Goal: Information Seeking & Learning: Learn about a topic

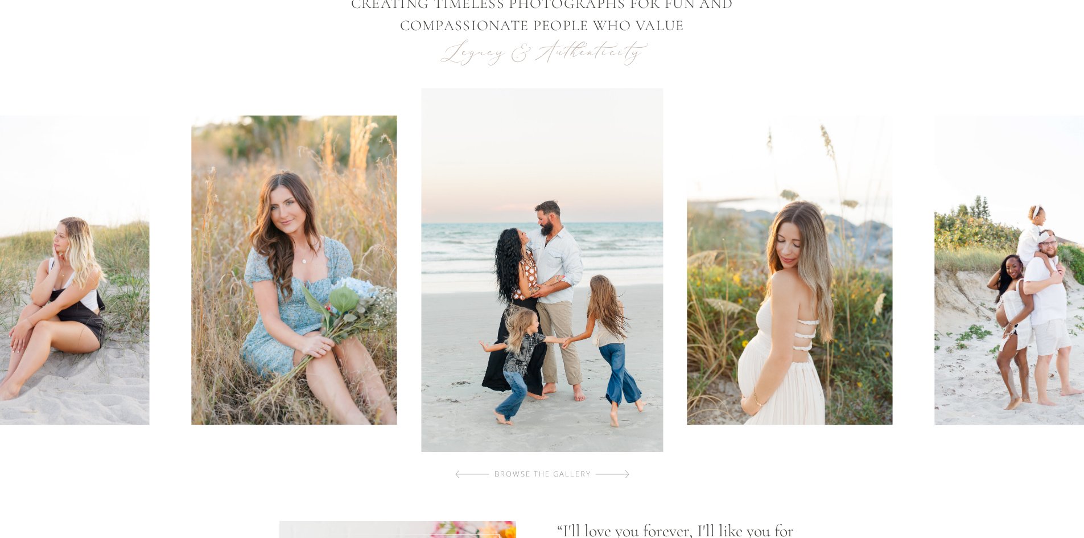
scroll to position [469, 0]
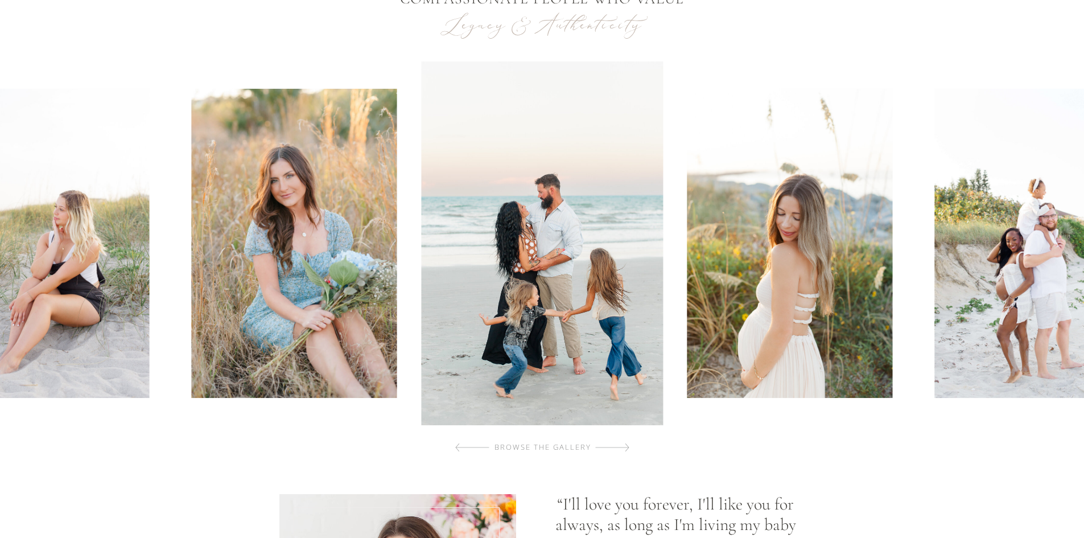
click at [626, 448] on div at bounding box center [612, 447] width 34 height 23
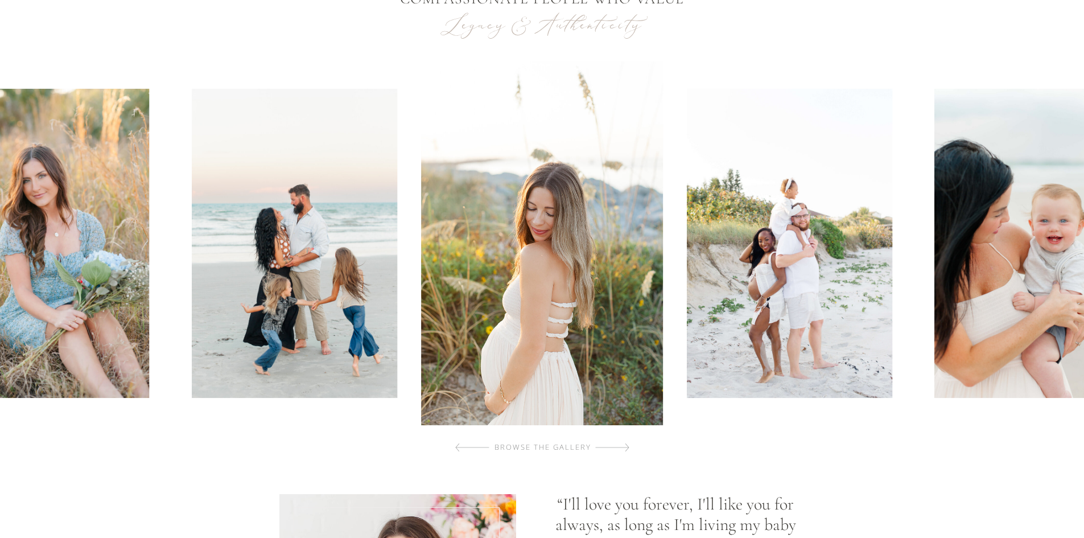
click at [626, 448] on div at bounding box center [612, 447] width 34 height 23
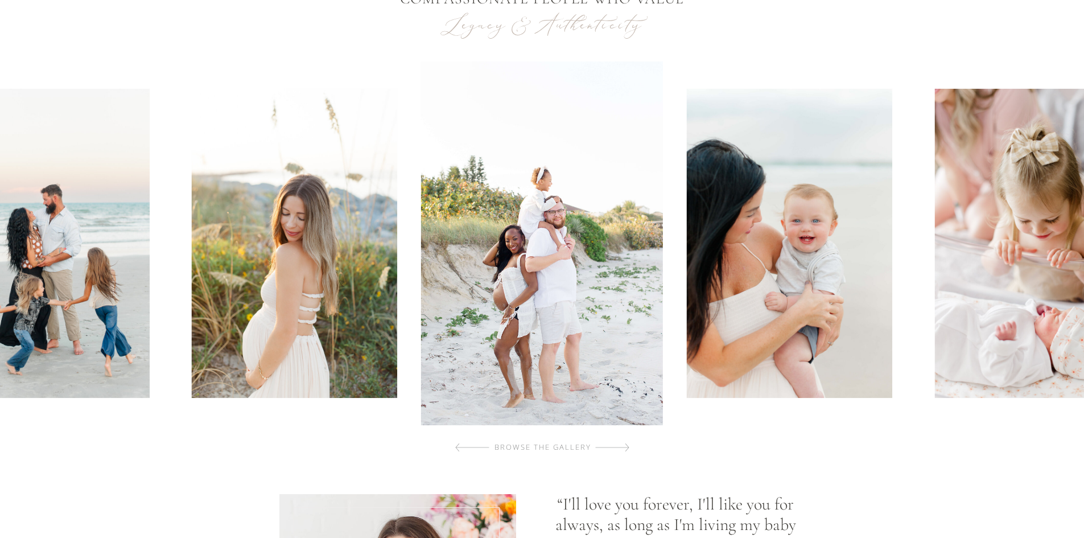
click at [626, 448] on div at bounding box center [612, 447] width 34 height 23
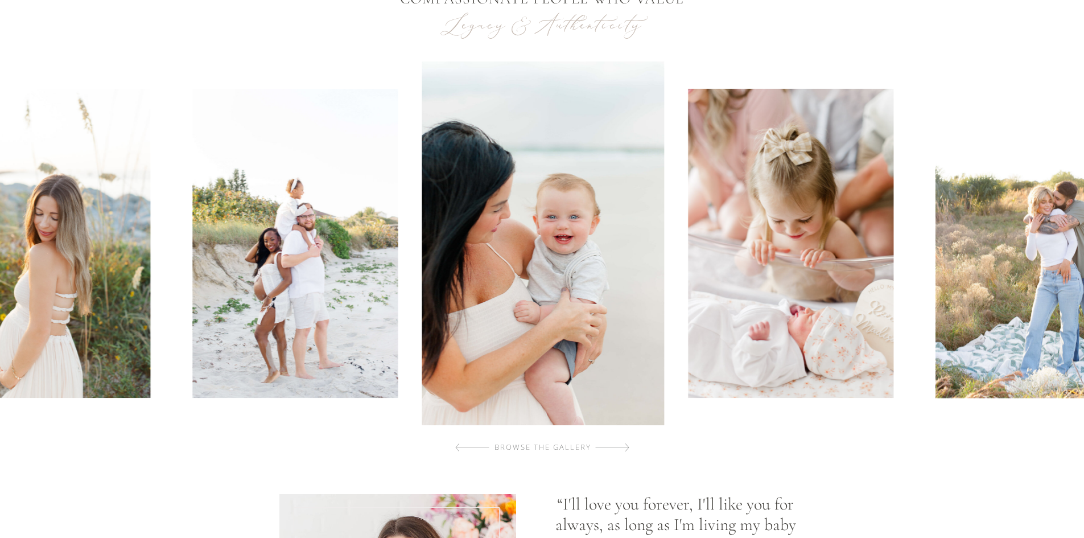
click at [626, 448] on div at bounding box center [612, 447] width 34 height 23
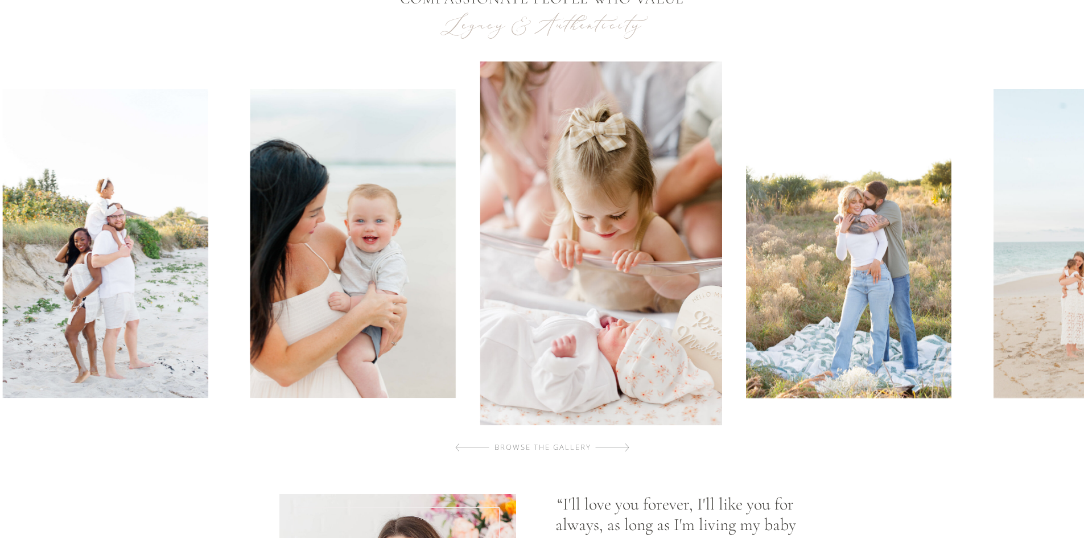
click at [626, 448] on div at bounding box center [612, 447] width 34 height 23
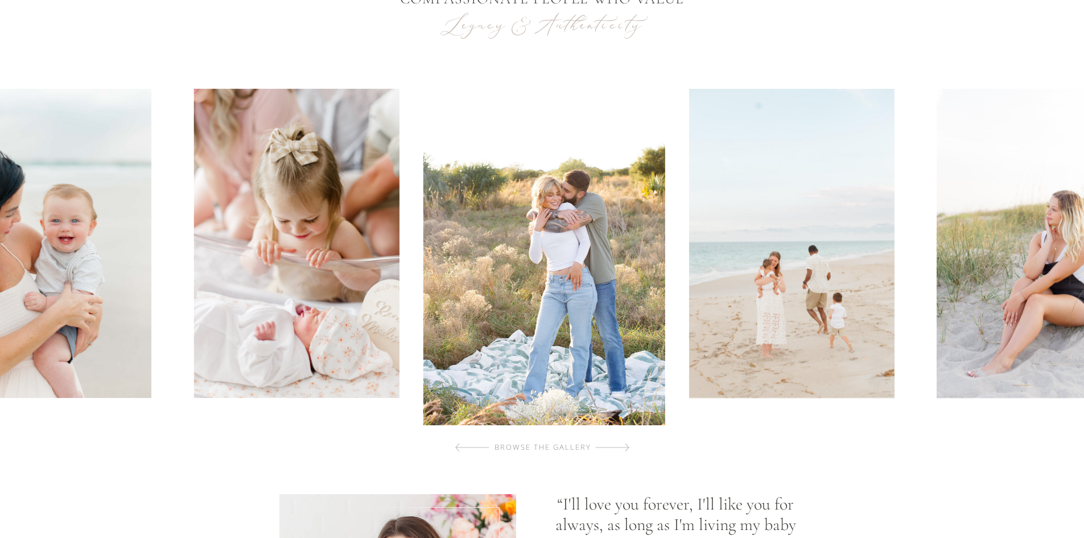
click at [626, 448] on div at bounding box center [612, 447] width 34 height 23
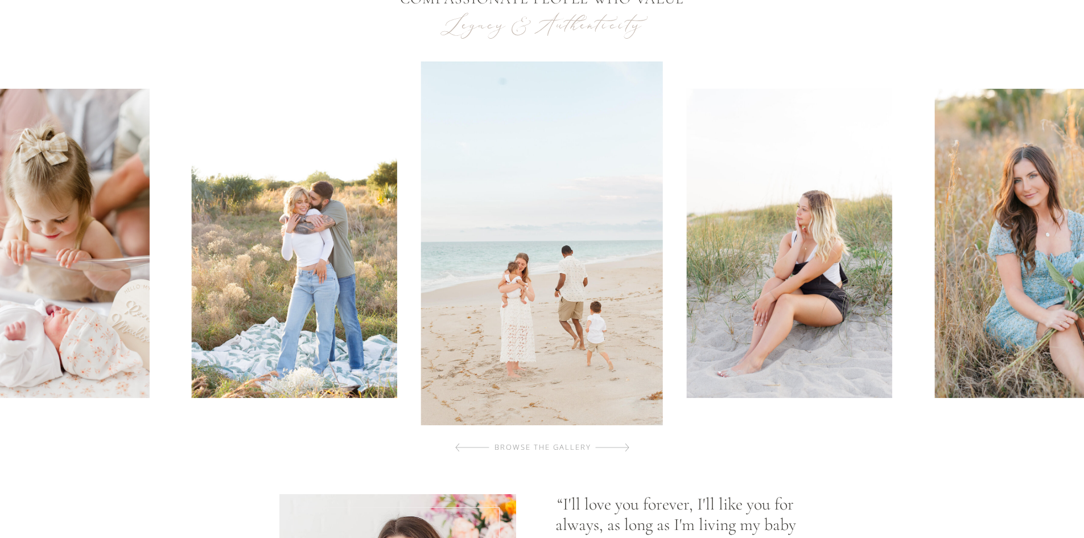
click at [625, 448] on div at bounding box center [612, 447] width 34 height 23
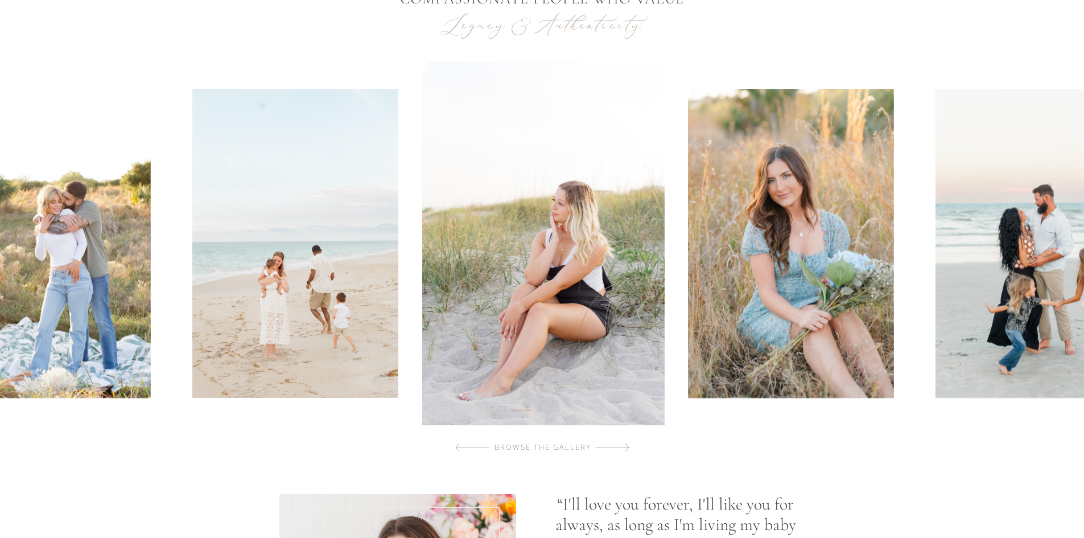
click at [625, 448] on div at bounding box center [612, 447] width 34 height 23
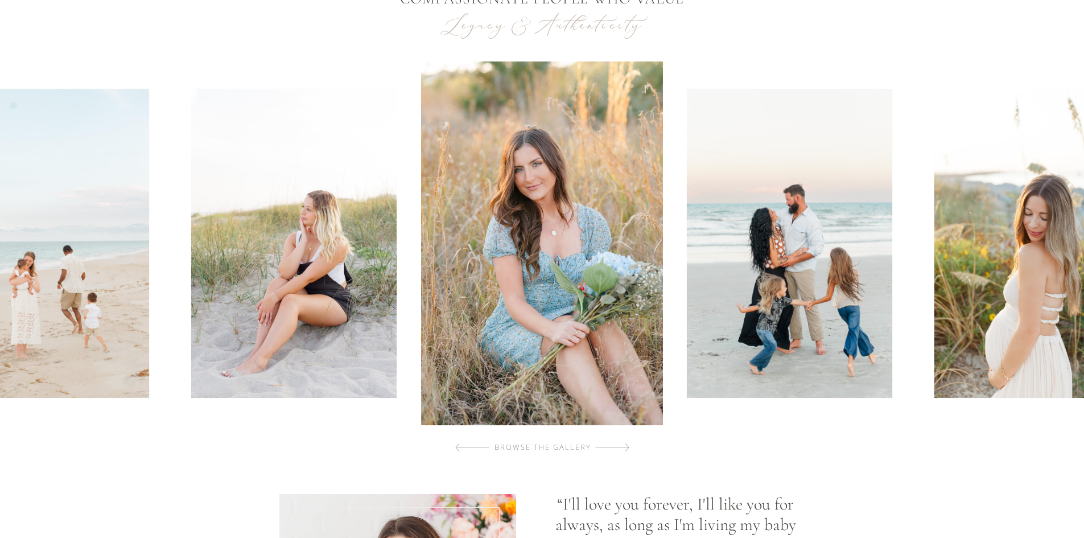
click at [625, 448] on div at bounding box center [612, 447] width 34 height 23
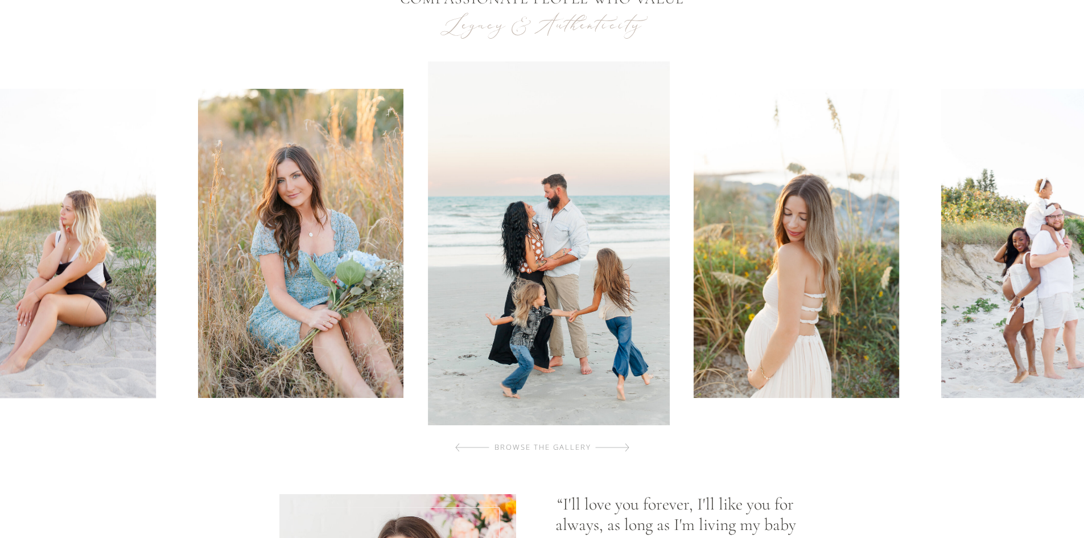
click at [625, 448] on div at bounding box center [612, 447] width 34 height 23
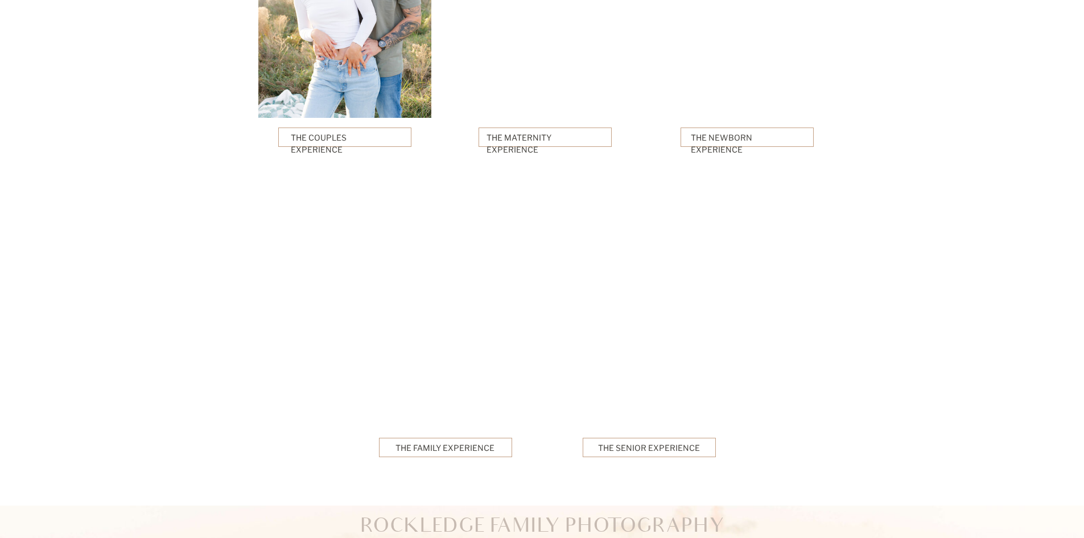
scroll to position [2774, 0]
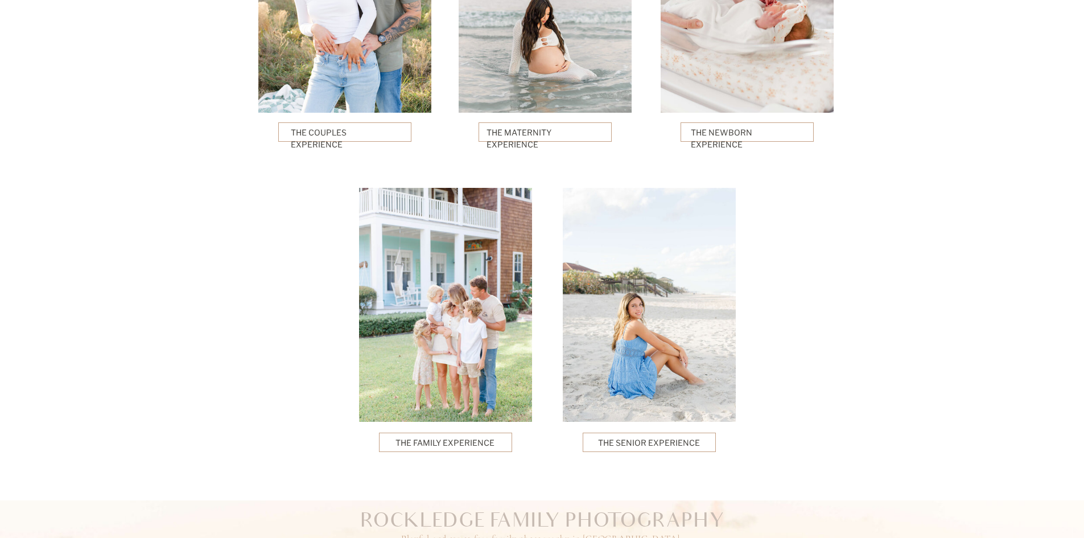
click at [481, 439] on p "The Family Experience" at bounding box center [445, 441] width 100 height 11
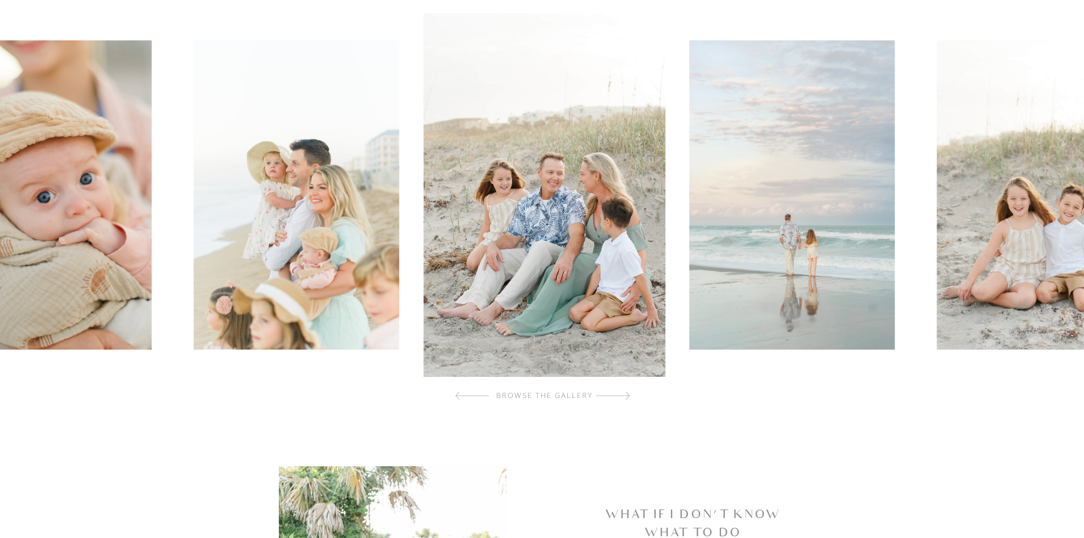
scroll to position [313, 0]
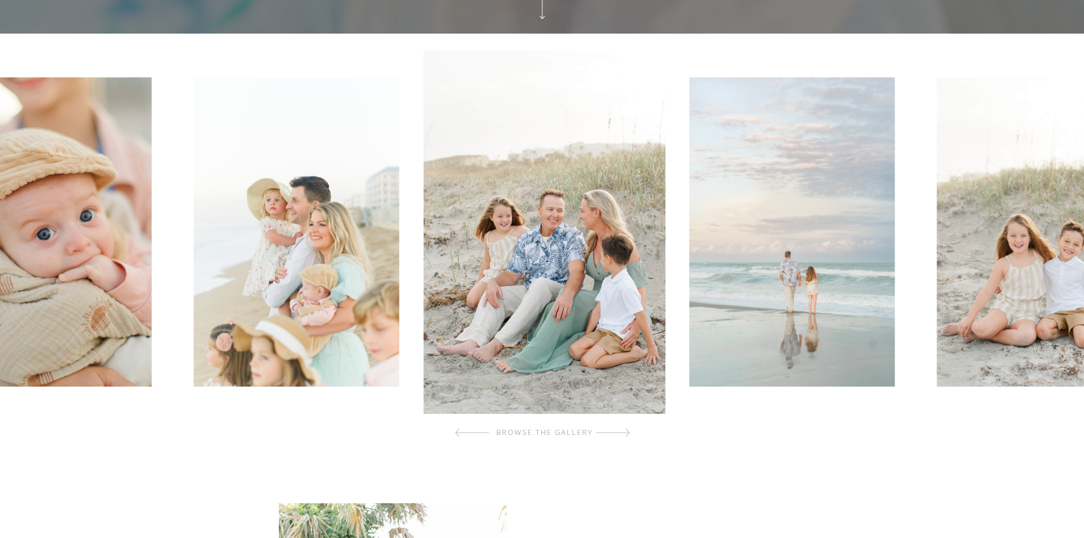
click at [613, 435] on div at bounding box center [613, 432] width 34 height 23
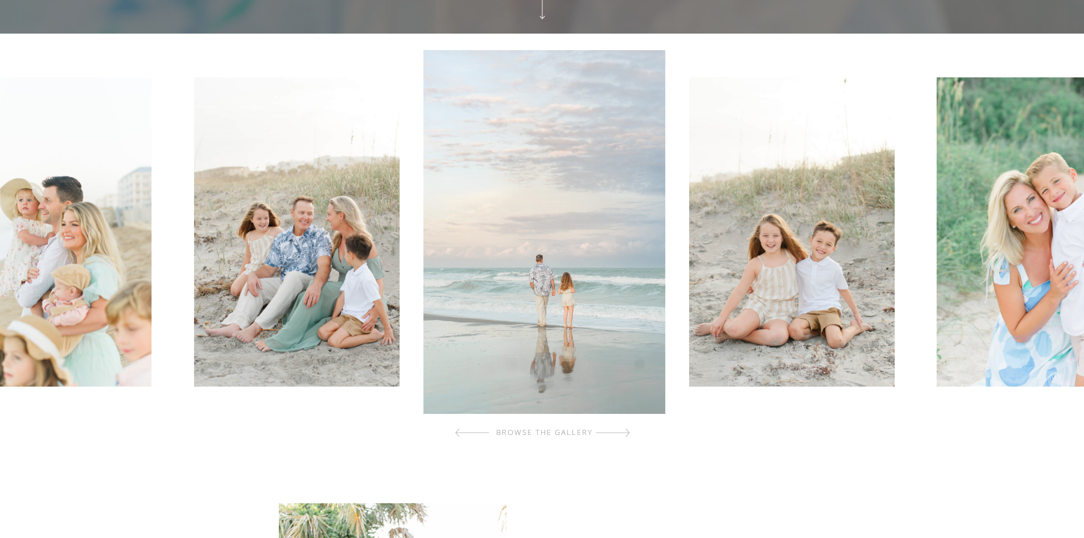
click at [613, 435] on div at bounding box center [613, 432] width 34 height 23
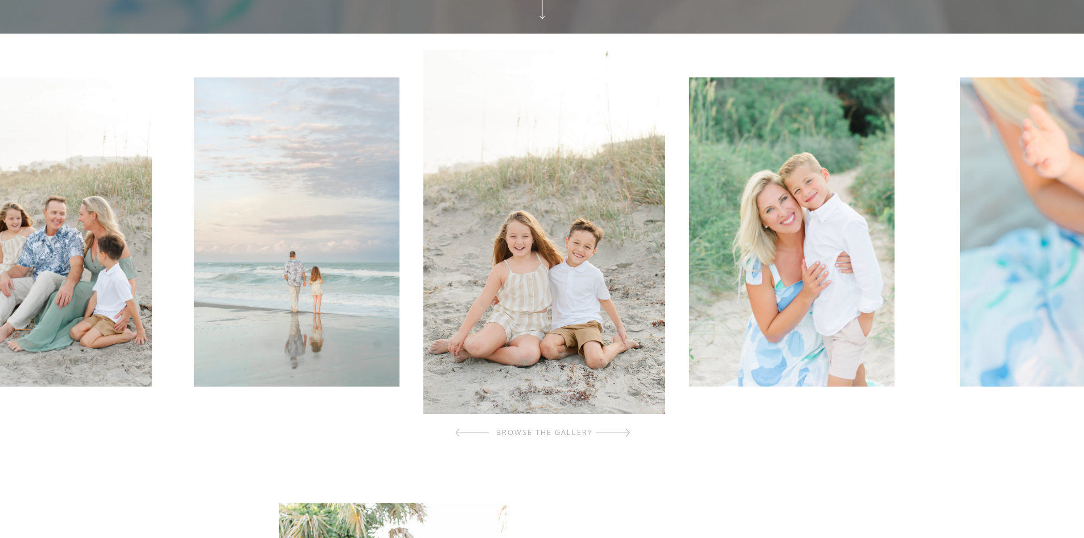
click at [613, 435] on div at bounding box center [613, 432] width 34 height 23
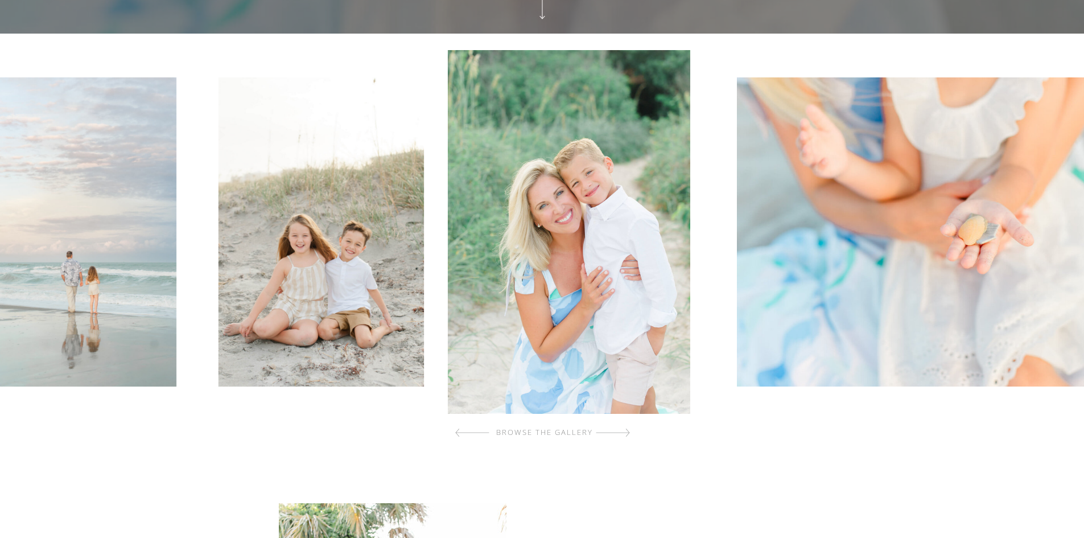
click at [613, 435] on div at bounding box center [613, 432] width 34 height 23
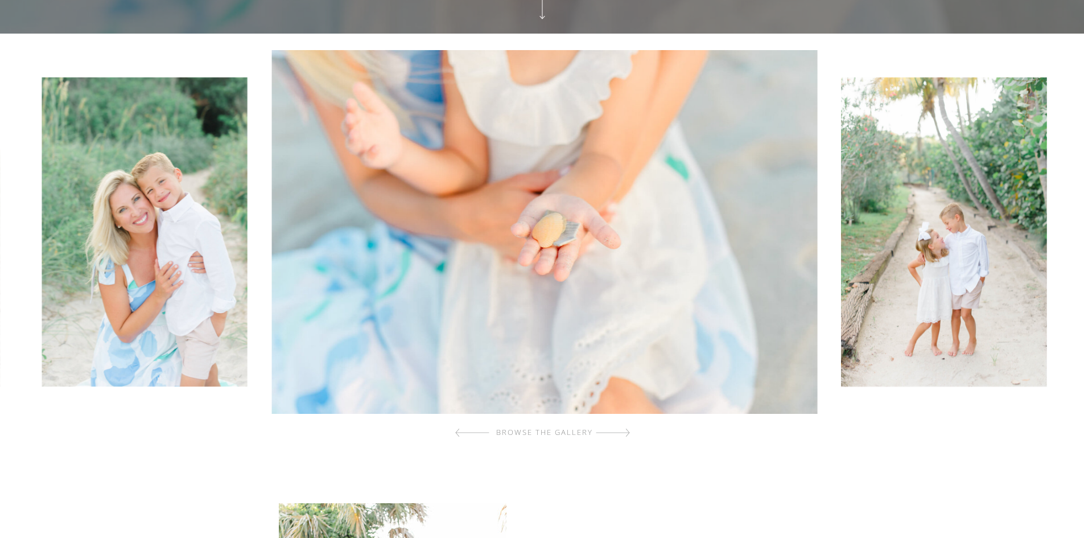
click at [613, 435] on div at bounding box center [613, 432] width 34 height 23
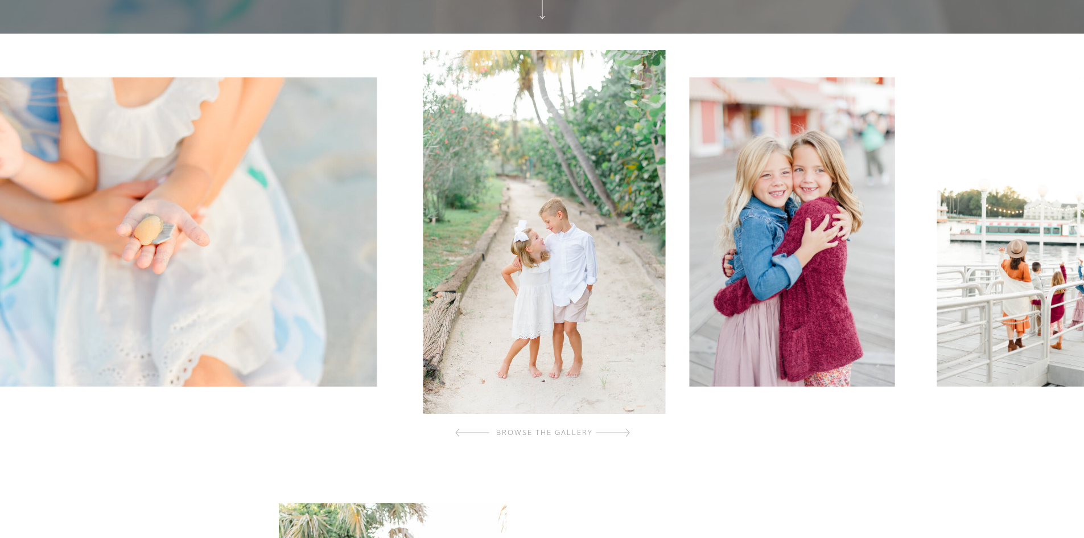
click at [613, 435] on div at bounding box center [613, 432] width 34 height 23
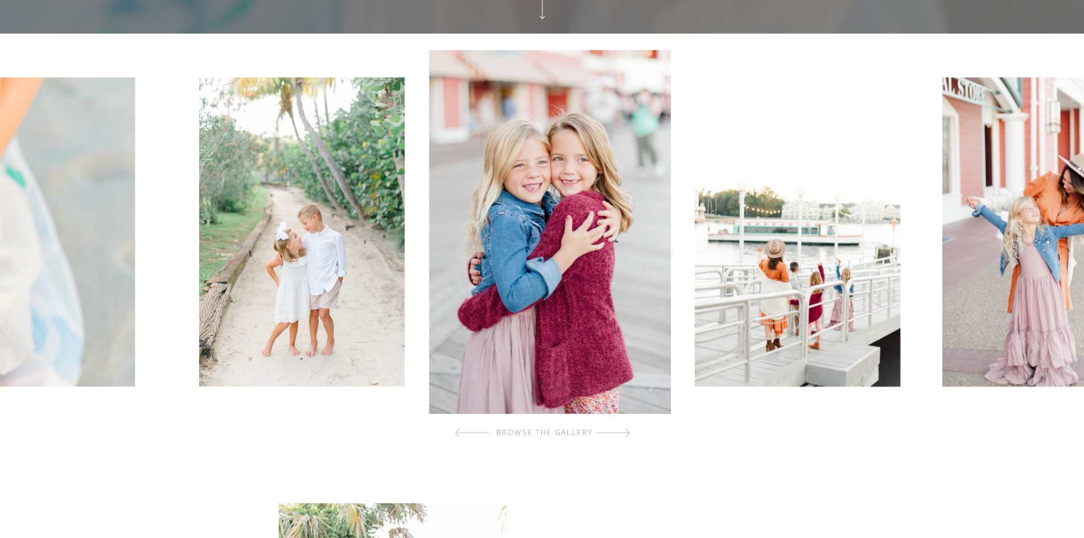
click at [613, 435] on div at bounding box center [613, 432] width 34 height 23
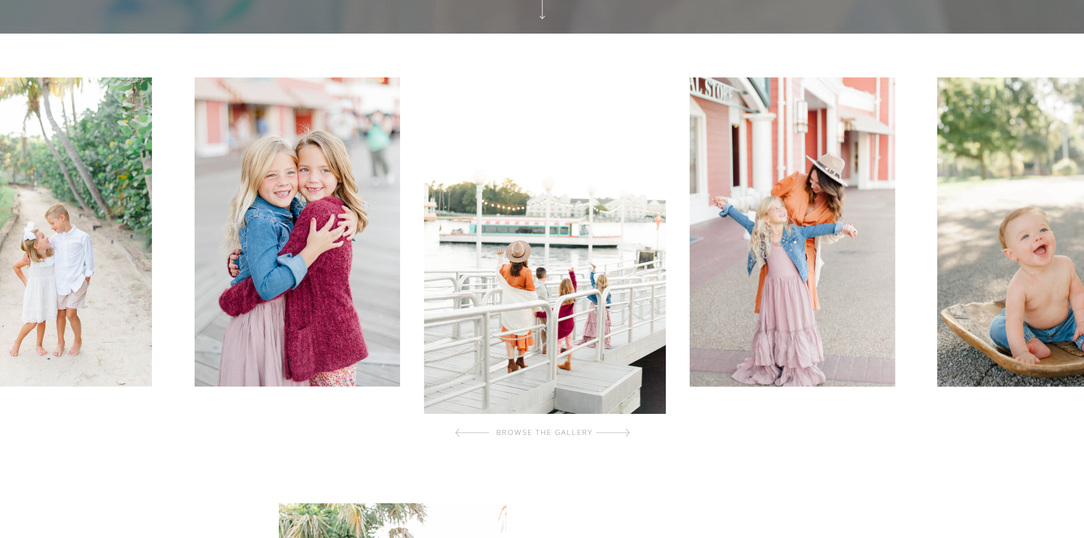
click at [613, 435] on div at bounding box center [613, 432] width 34 height 23
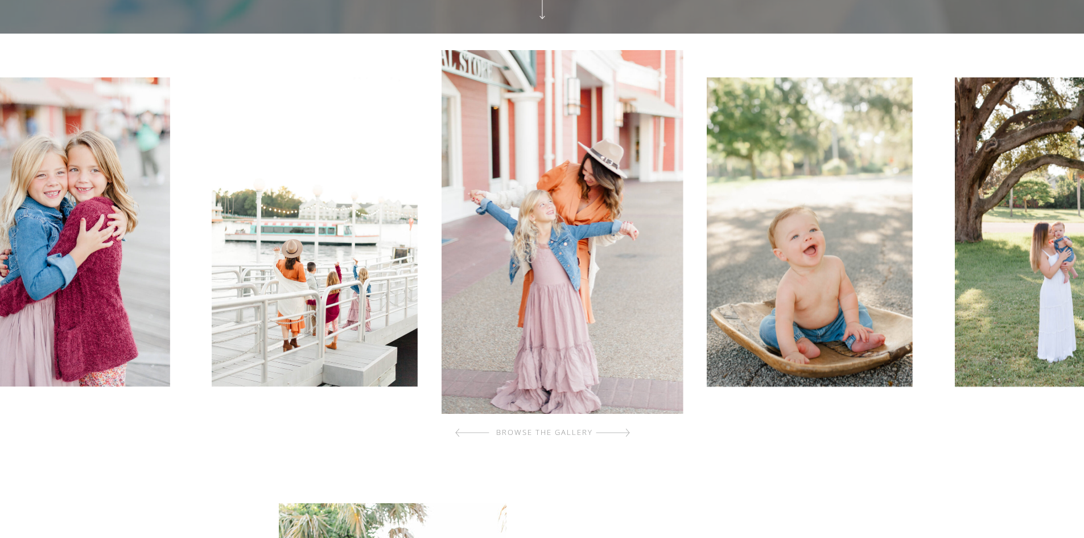
click at [613, 435] on div at bounding box center [613, 432] width 34 height 23
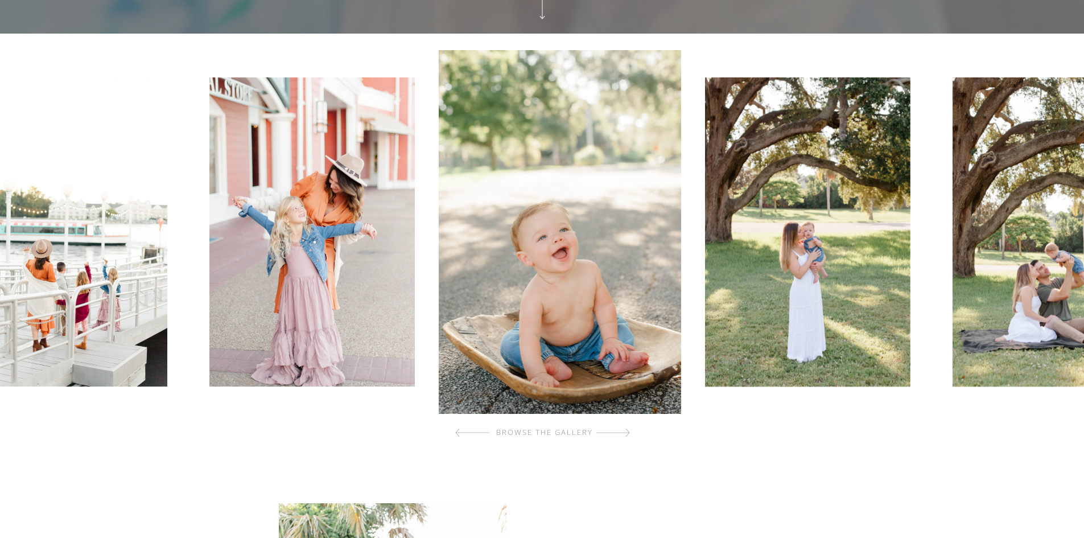
click at [613, 435] on div at bounding box center [613, 432] width 34 height 23
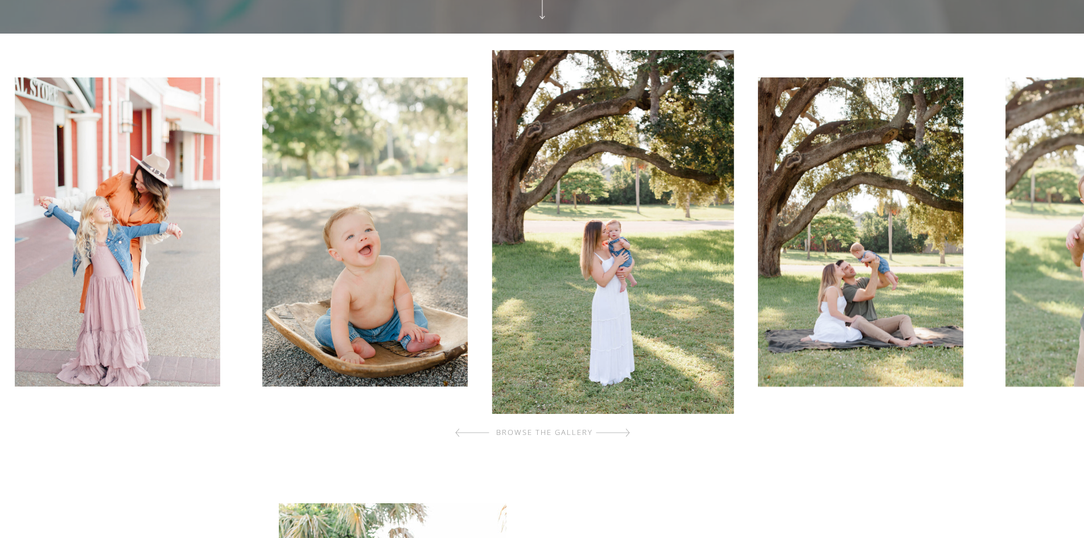
click at [613, 435] on div at bounding box center [613, 432] width 34 height 23
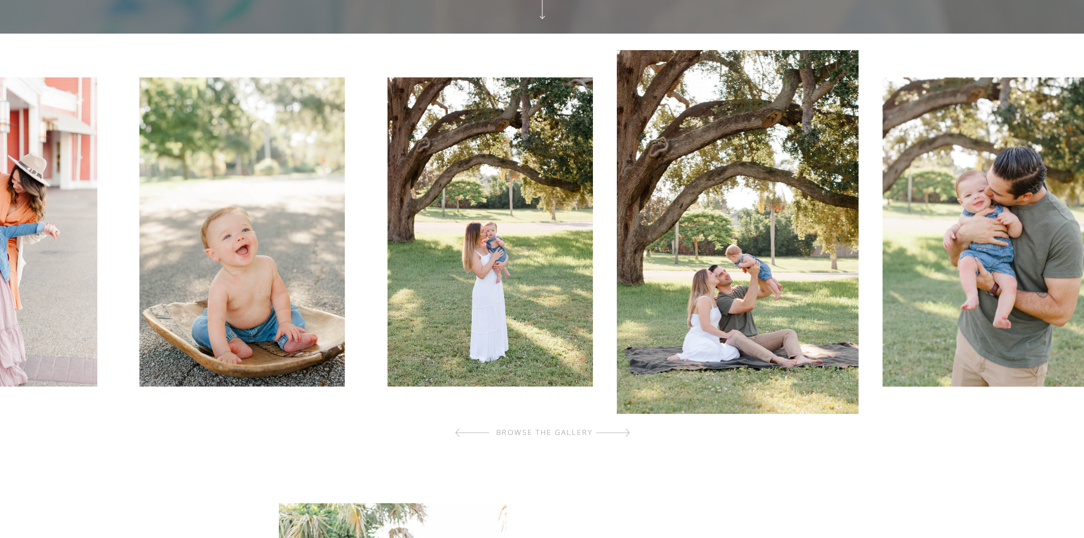
click at [613, 435] on div at bounding box center [613, 432] width 34 height 23
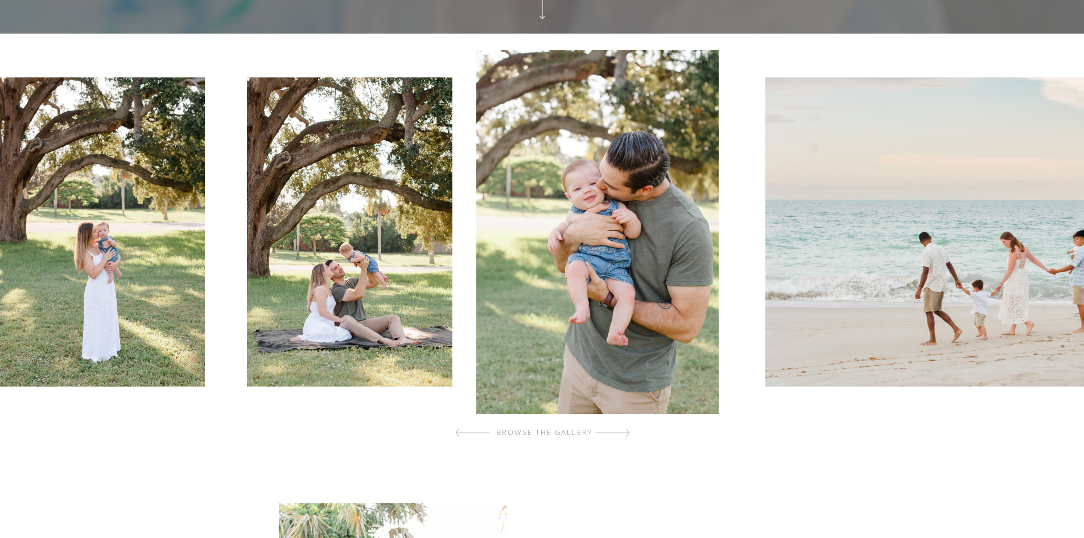
click at [613, 435] on div at bounding box center [613, 432] width 34 height 23
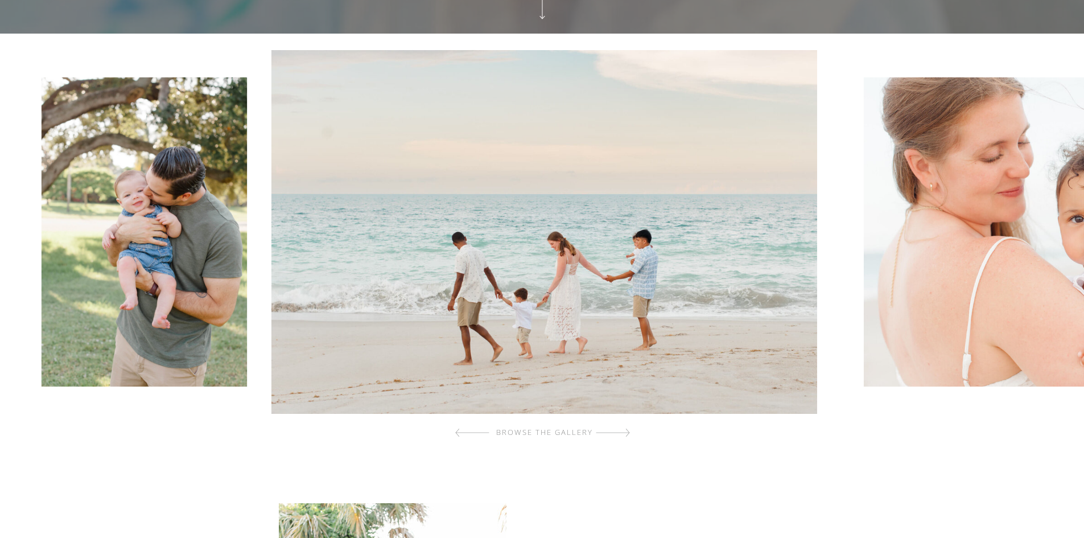
click at [620, 436] on div at bounding box center [613, 432] width 34 height 23
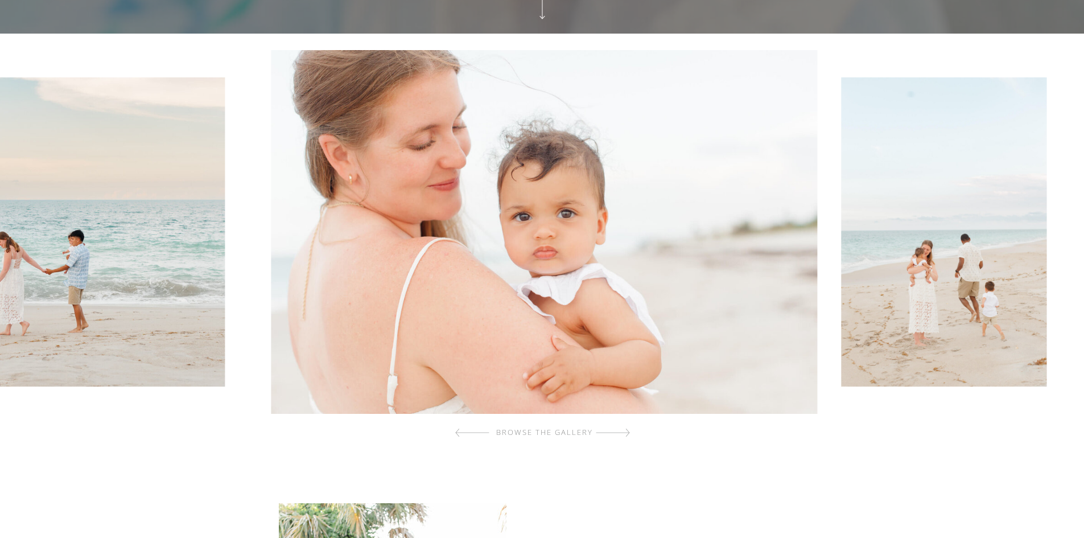
click at [620, 436] on div at bounding box center [613, 432] width 34 height 23
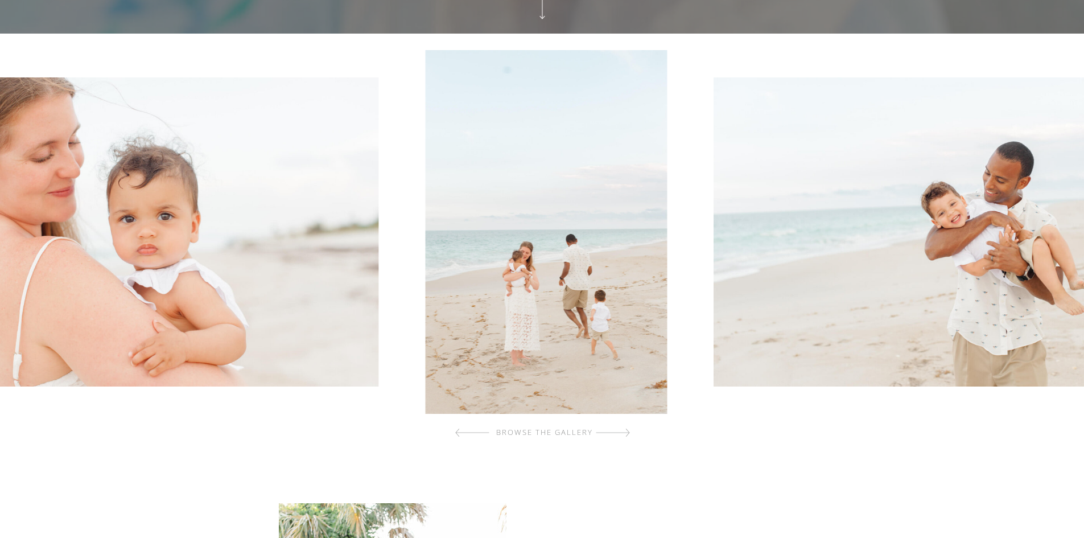
click at [620, 436] on div at bounding box center [613, 432] width 34 height 23
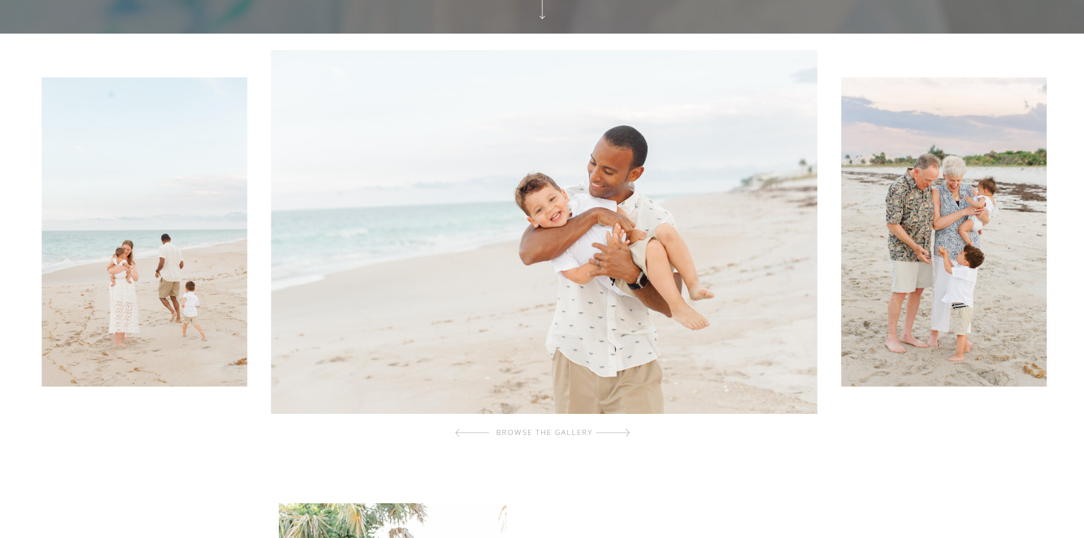
click at [620, 436] on div at bounding box center [613, 432] width 34 height 23
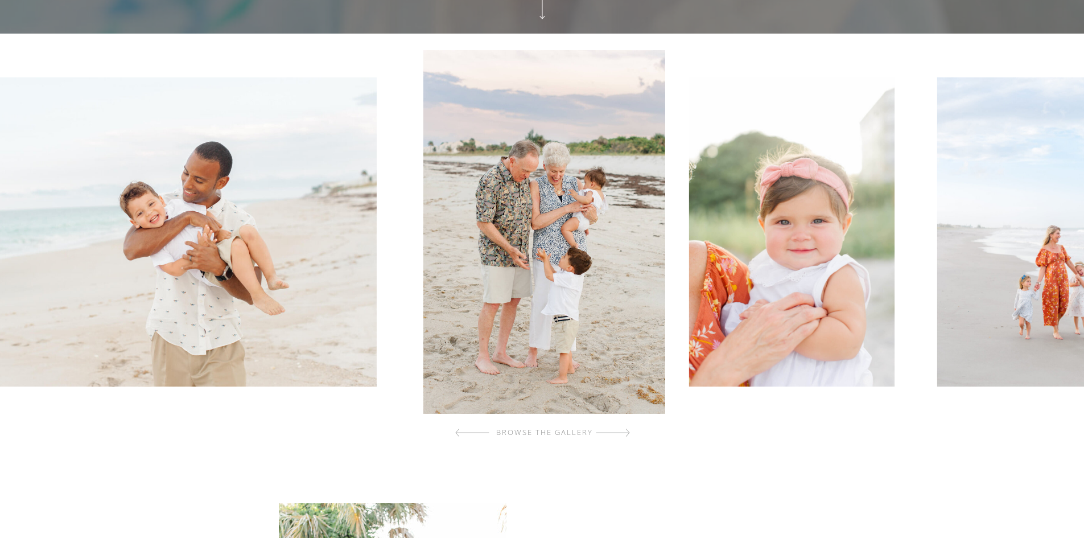
click at [620, 436] on div at bounding box center [613, 432] width 34 height 23
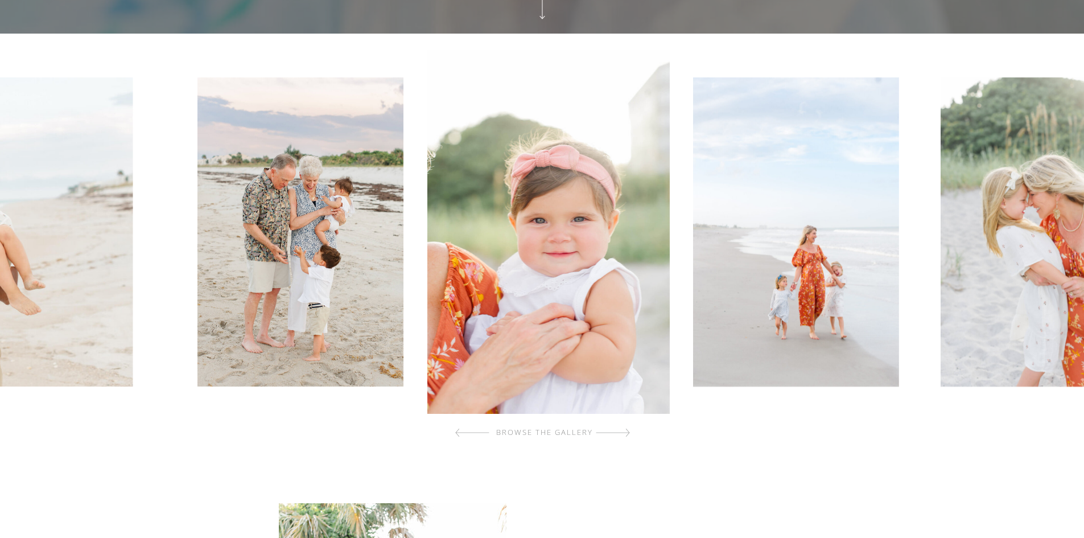
click at [620, 436] on div at bounding box center [613, 432] width 34 height 23
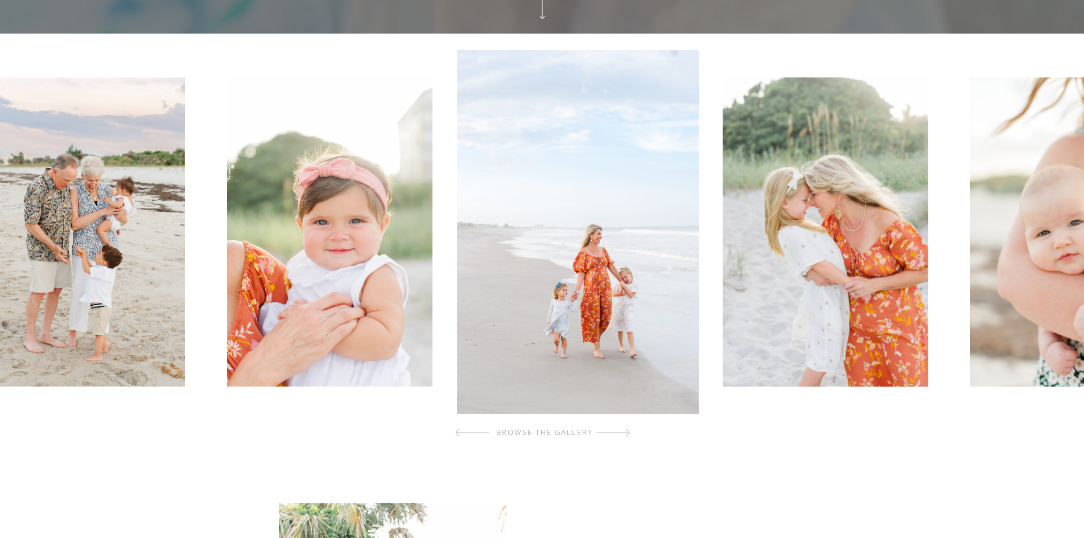
click at [620, 436] on div at bounding box center [613, 432] width 34 height 23
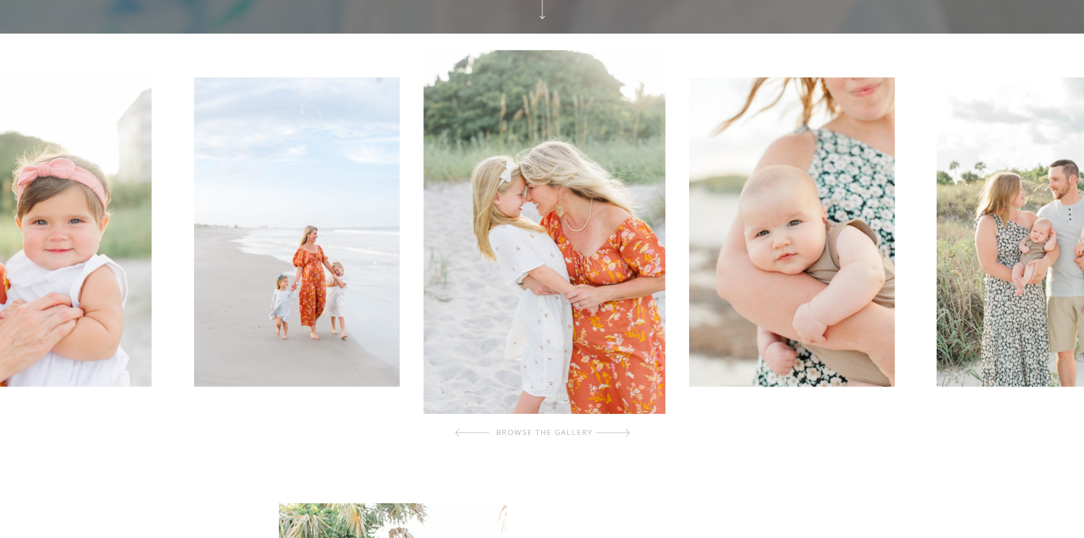
click at [620, 436] on div at bounding box center [613, 432] width 34 height 23
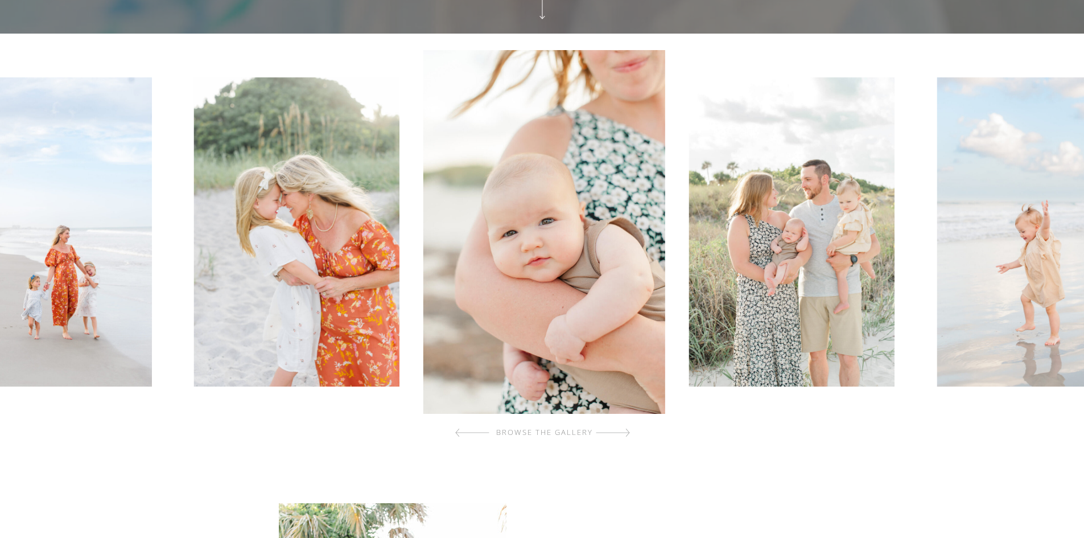
click at [620, 436] on div at bounding box center [613, 432] width 34 height 23
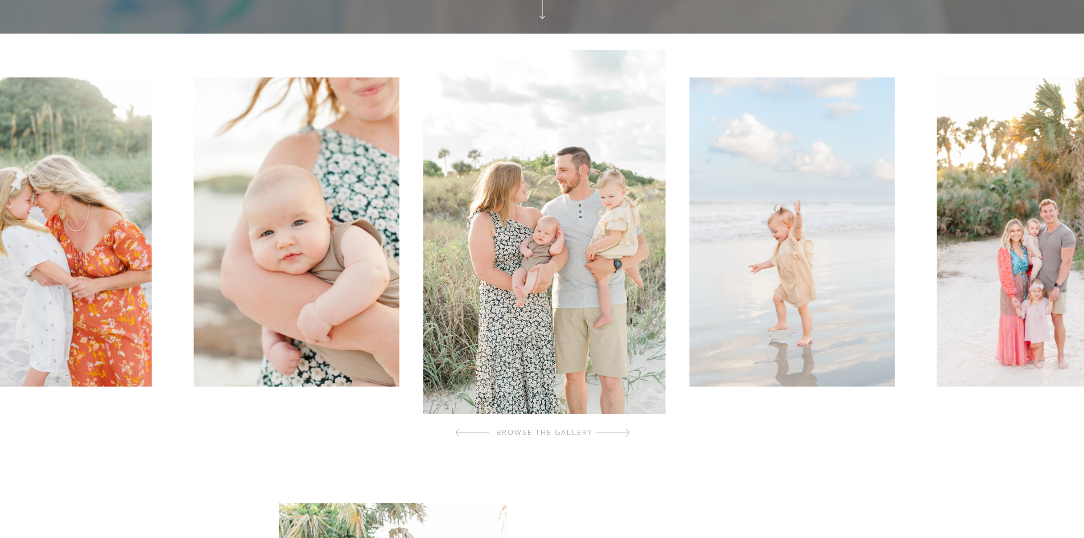
click at [620, 436] on div at bounding box center [613, 432] width 34 height 23
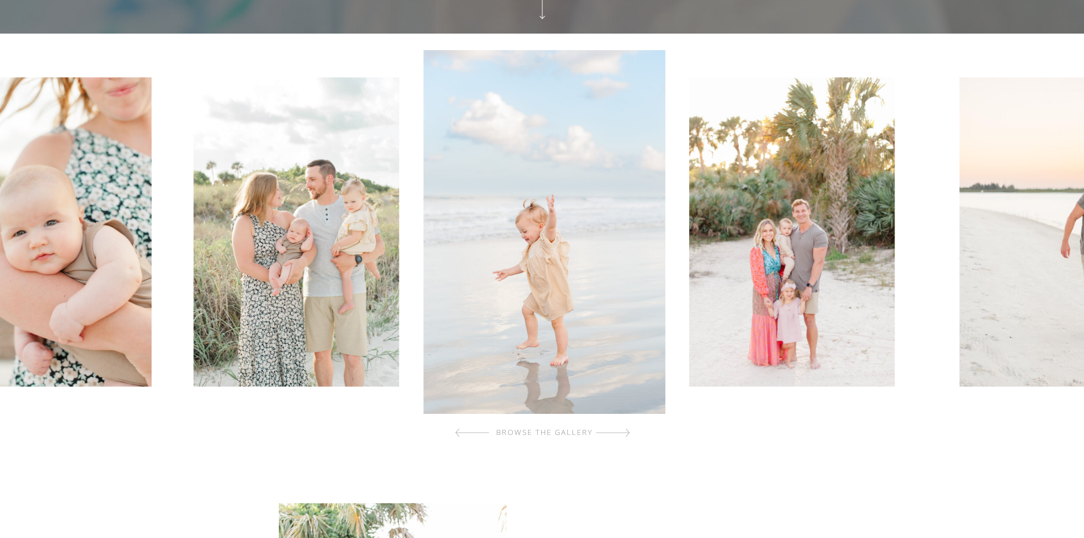
click at [620, 436] on div at bounding box center [613, 432] width 34 height 23
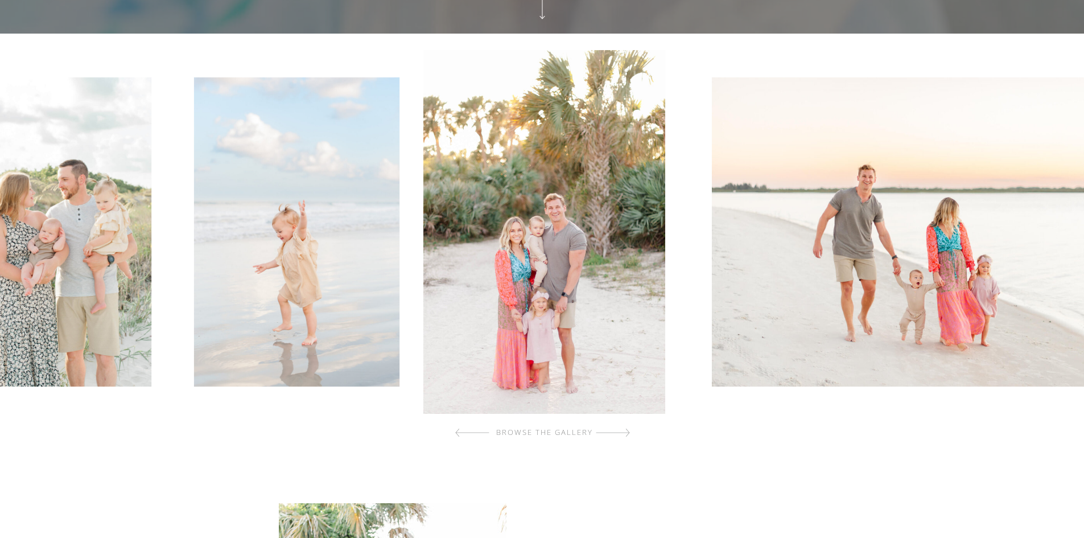
click at [620, 436] on div at bounding box center [613, 432] width 34 height 23
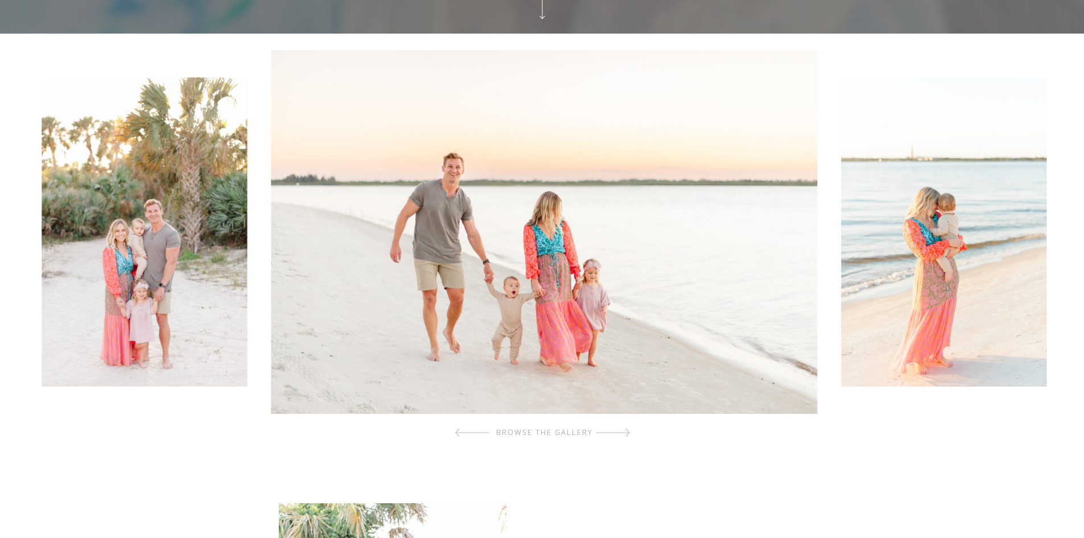
click at [620, 436] on div at bounding box center [613, 432] width 34 height 23
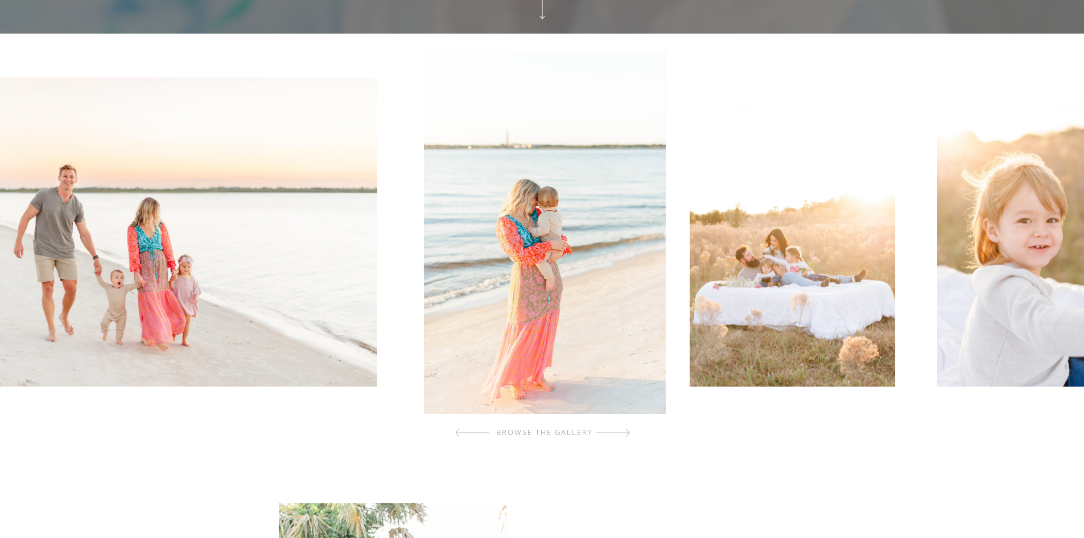
click at [620, 436] on div at bounding box center [613, 432] width 34 height 23
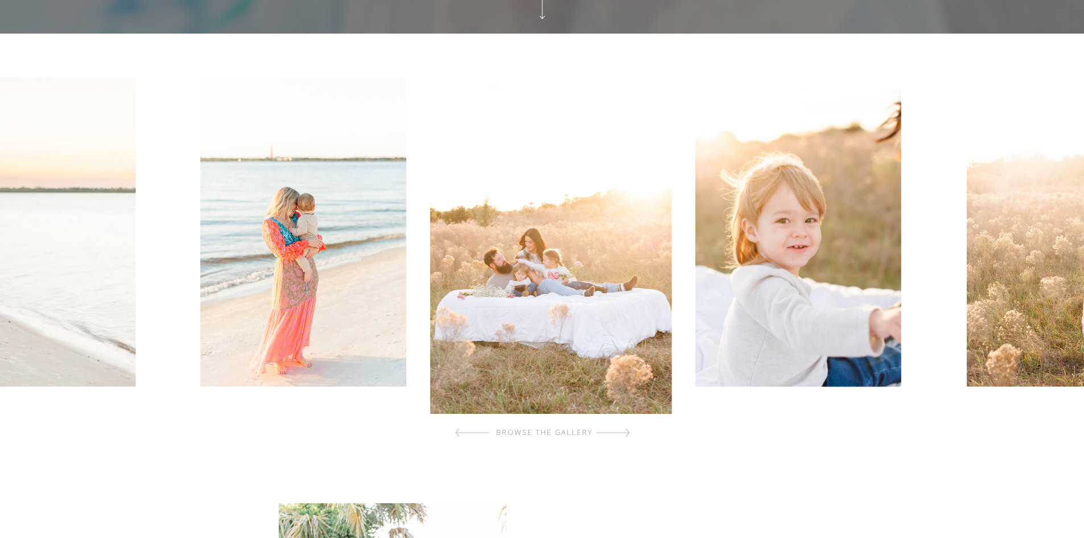
click at [620, 436] on div at bounding box center [613, 432] width 34 height 23
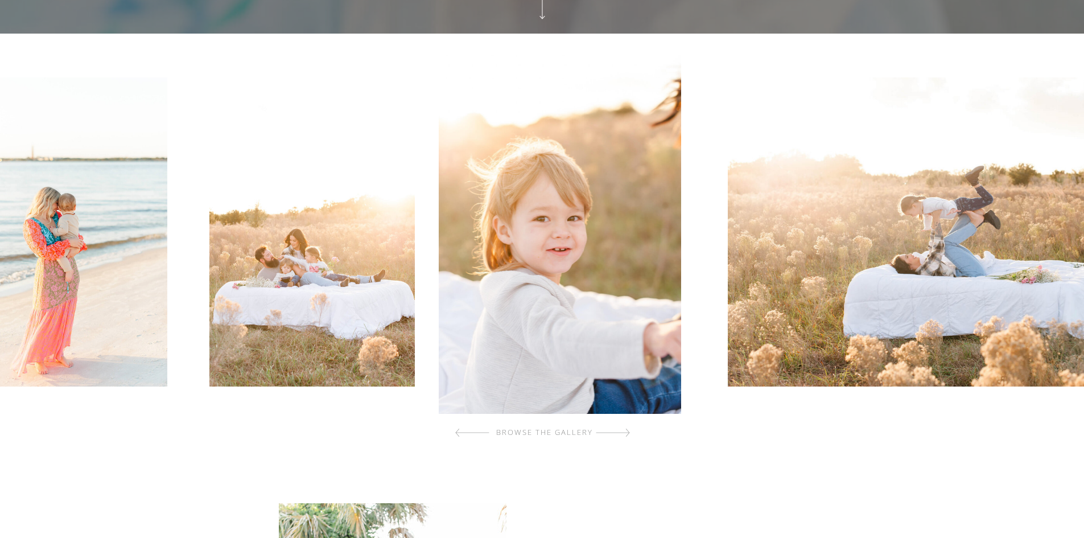
click at [620, 436] on div at bounding box center [613, 432] width 34 height 23
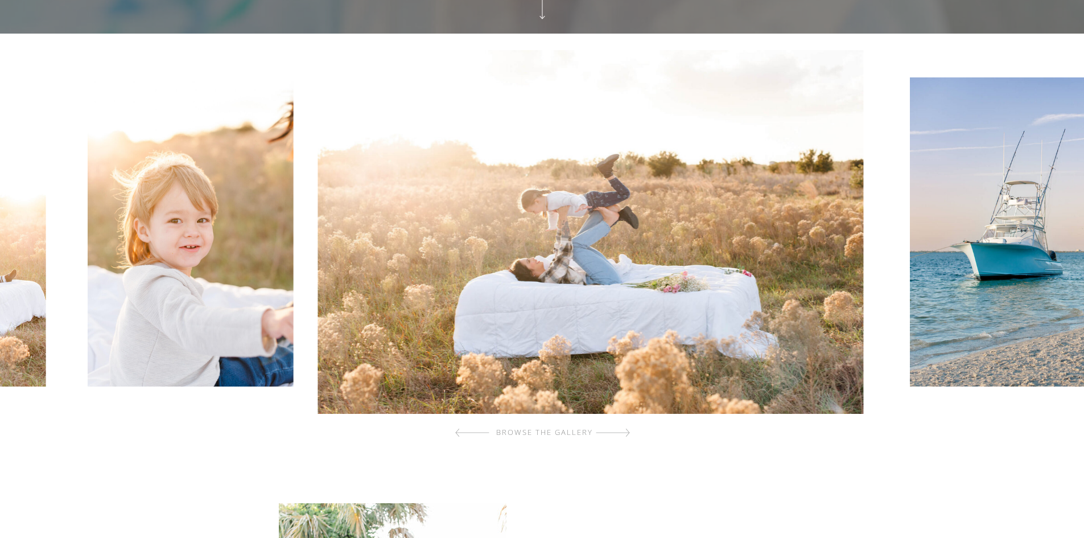
click at [620, 436] on div at bounding box center [613, 432] width 34 height 23
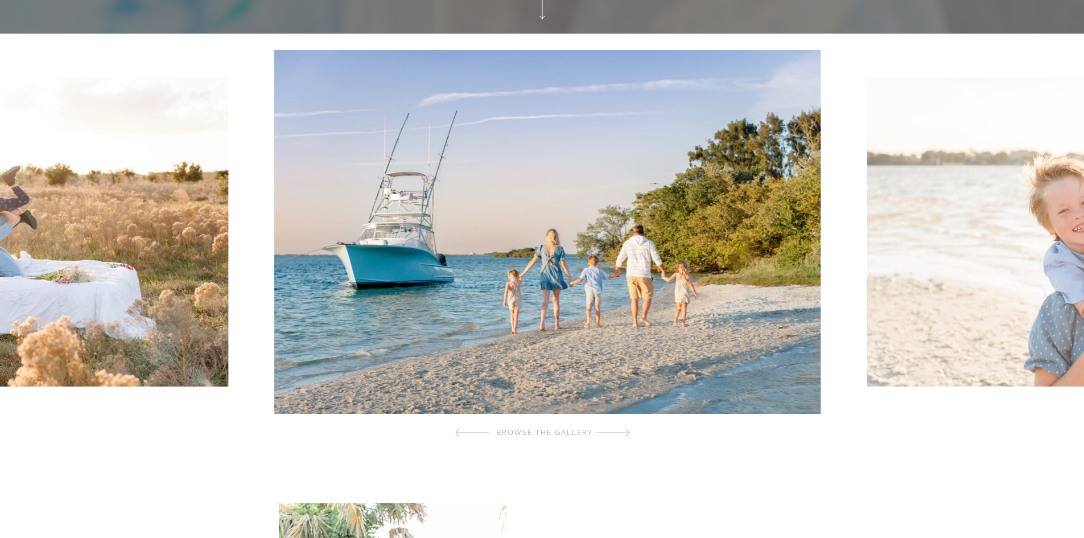
click at [620, 436] on div at bounding box center [613, 432] width 34 height 23
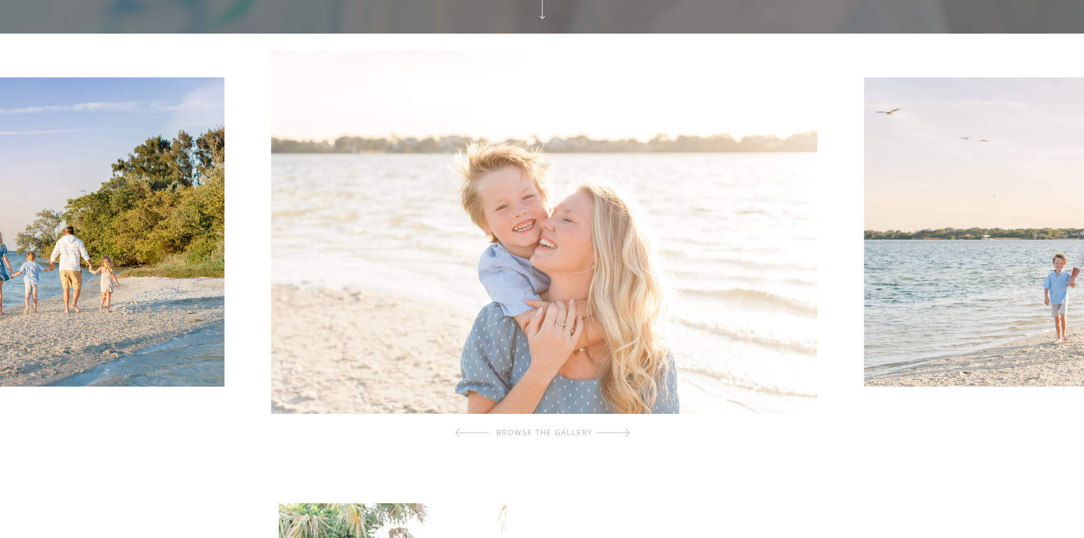
click at [620, 436] on div at bounding box center [613, 432] width 34 height 23
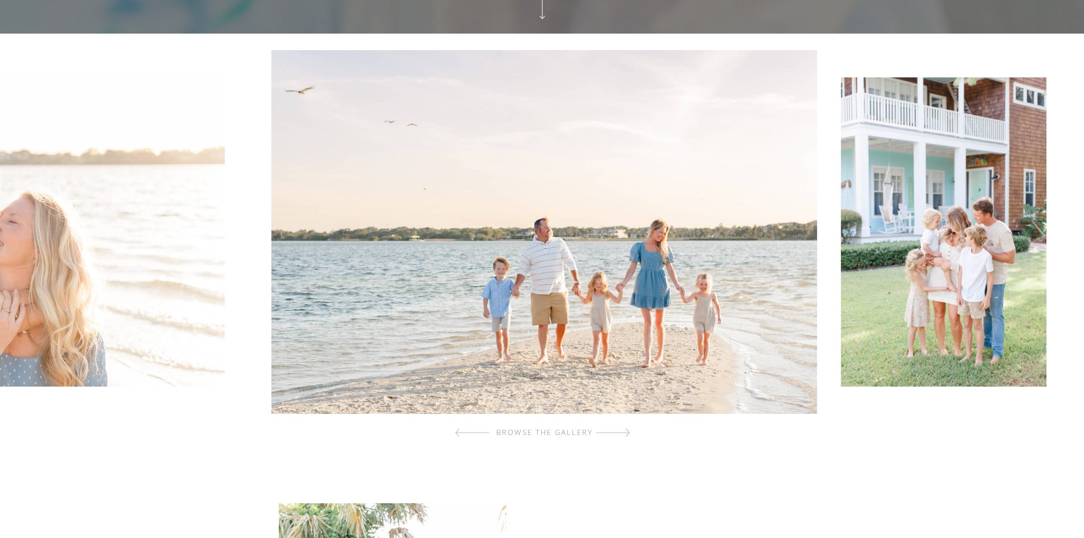
click at [620, 436] on div at bounding box center [613, 432] width 34 height 23
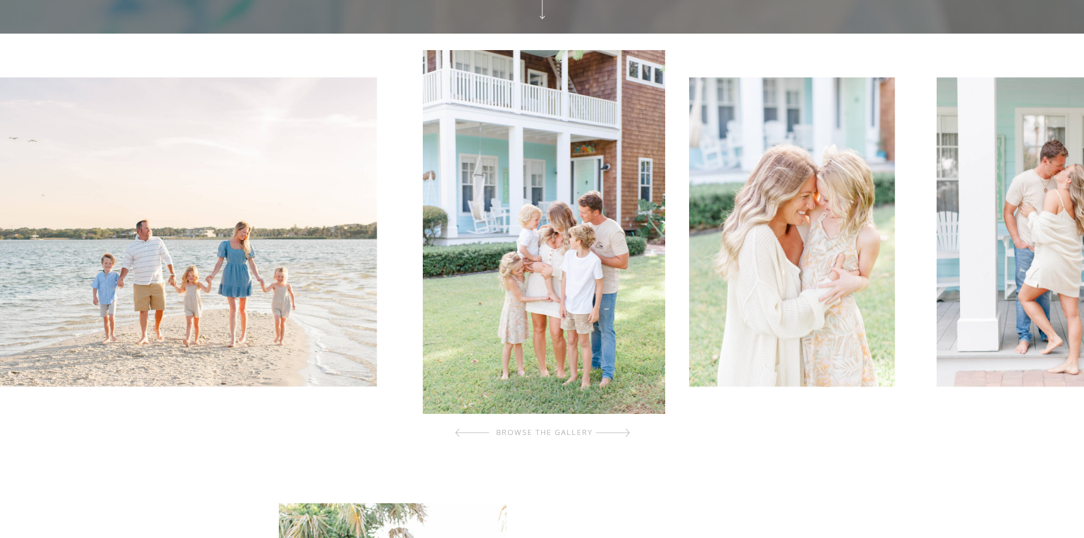
click at [620, 436] on div at bounding box center [613, 432] width 34 height 23
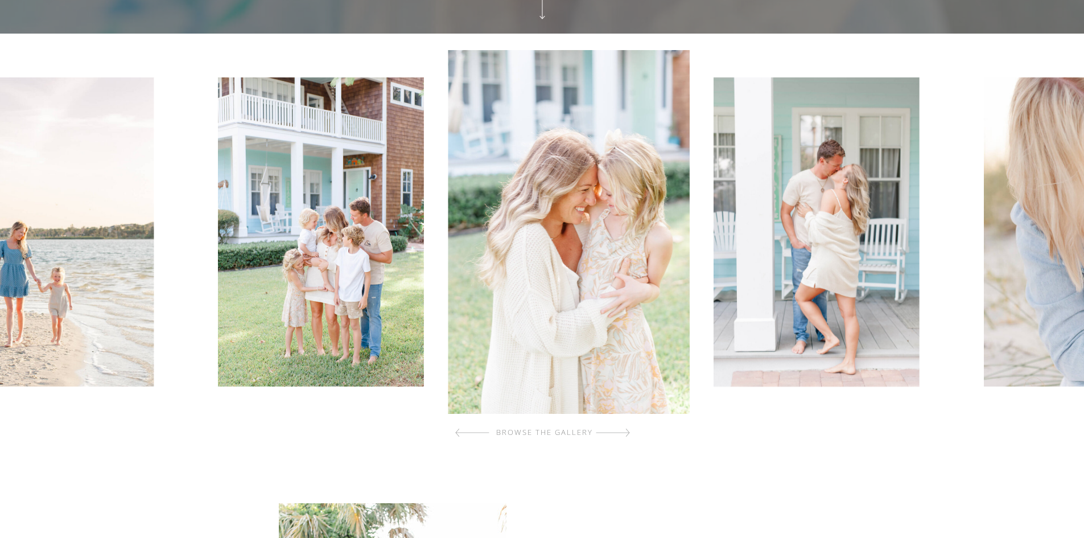
click at [620, 436] on div at bounding box center [613, 432] width 34 height 23
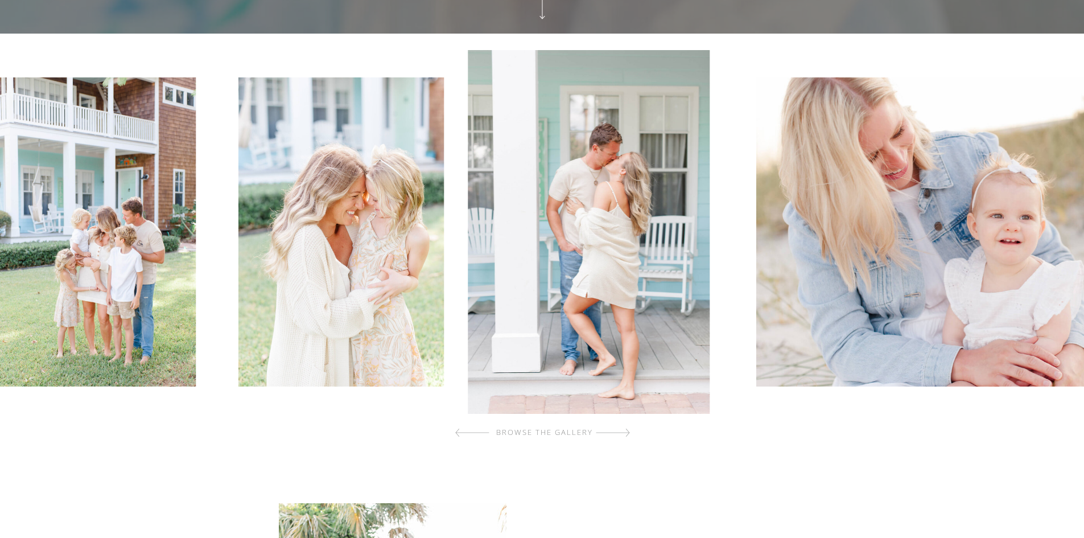
click at [620, 436] on div at bounding box center [613, 432] width 34 height 23
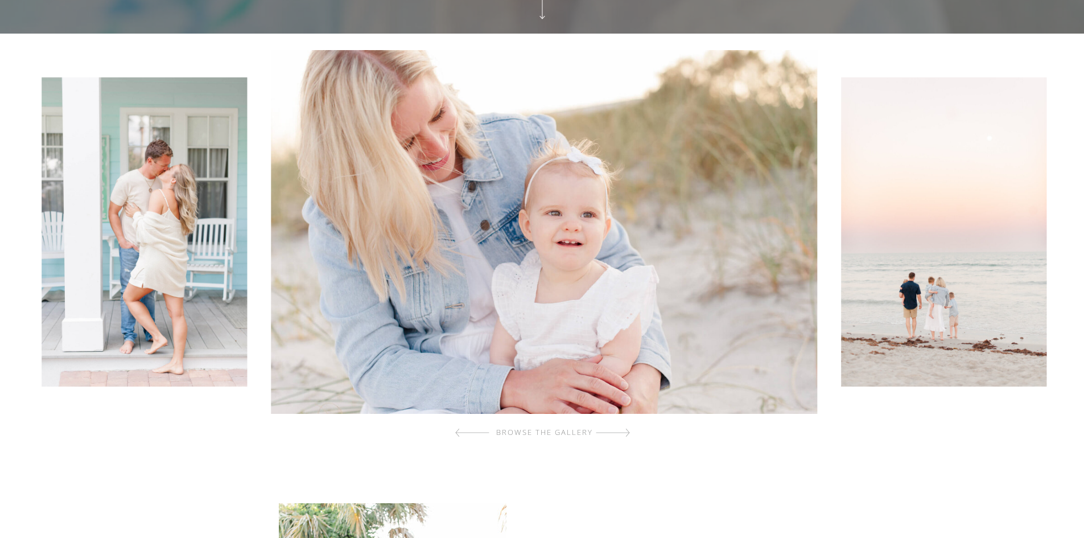
click at [620, 436] on div at bounding box center [613, 432] width 34 height 23
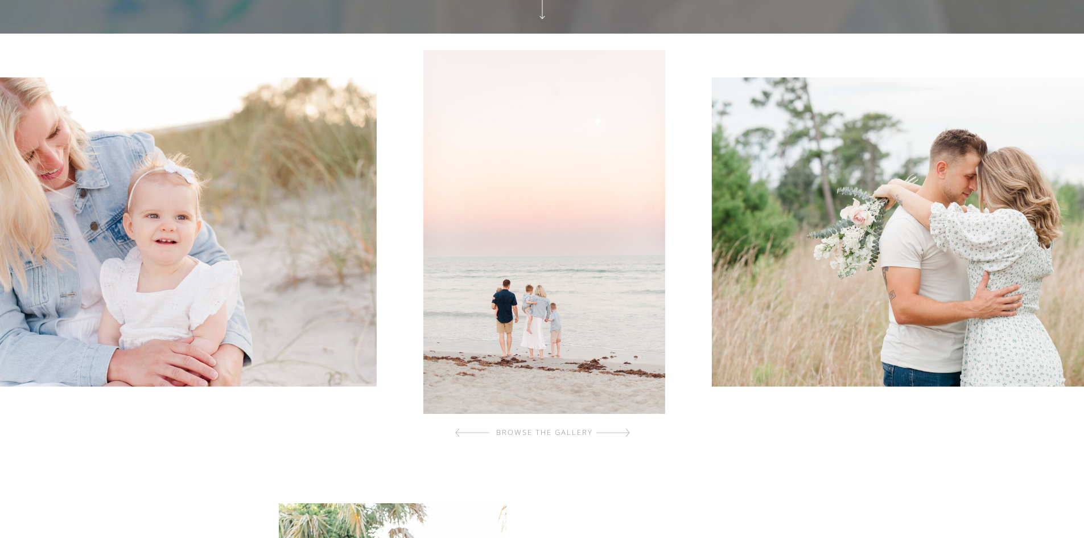
click at [620, 436] on div at bounding box center [613, 432] width 34 height 23
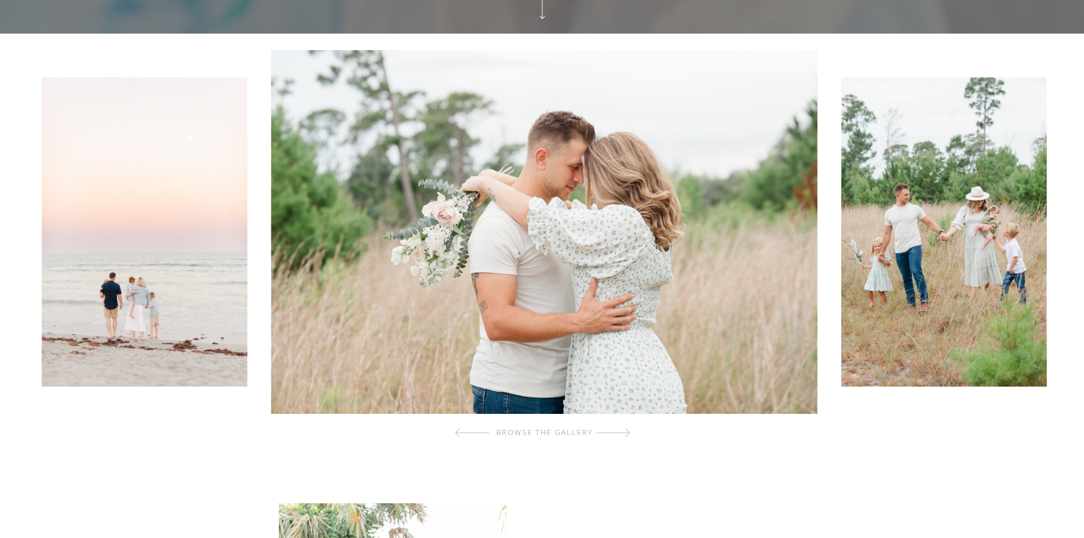
click at [620, 436] on div at bounding box center [613, 432] width 34 height 23
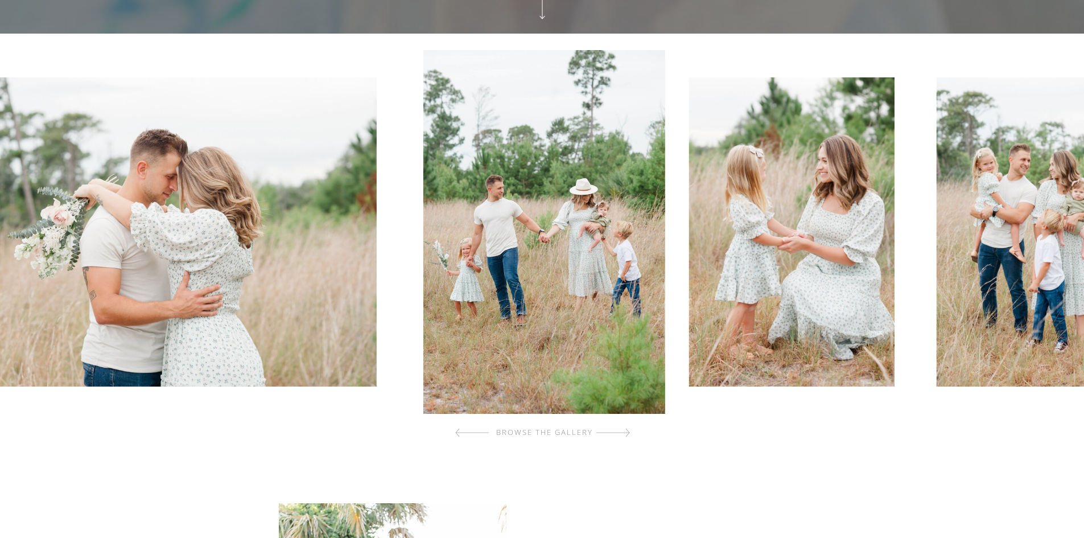
click at [620, 436] on div at bounding box center [613, 432] width 34 height 23
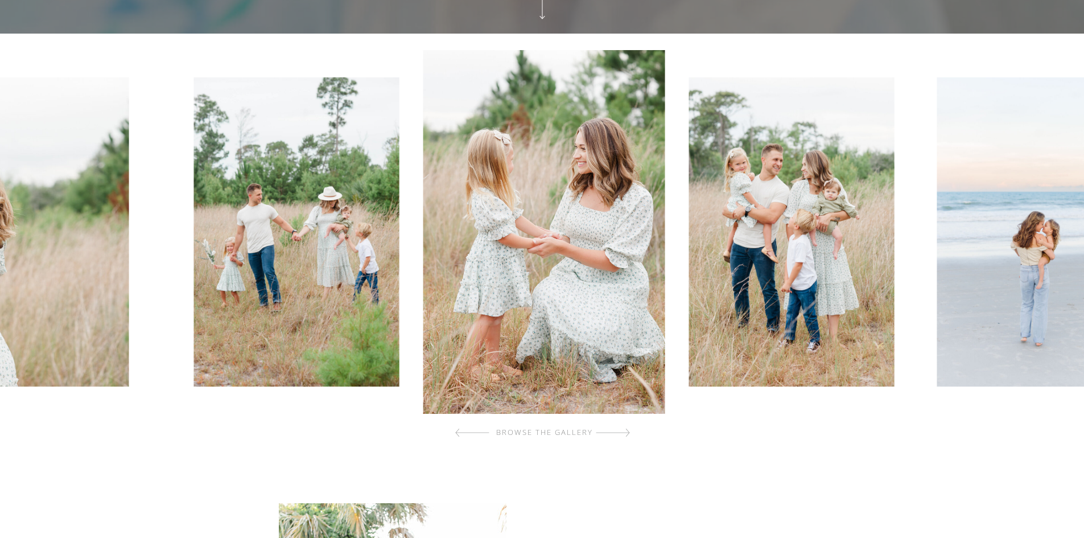
click at [620, 436] on div at bounding box center [613, 432] width 34 height 23
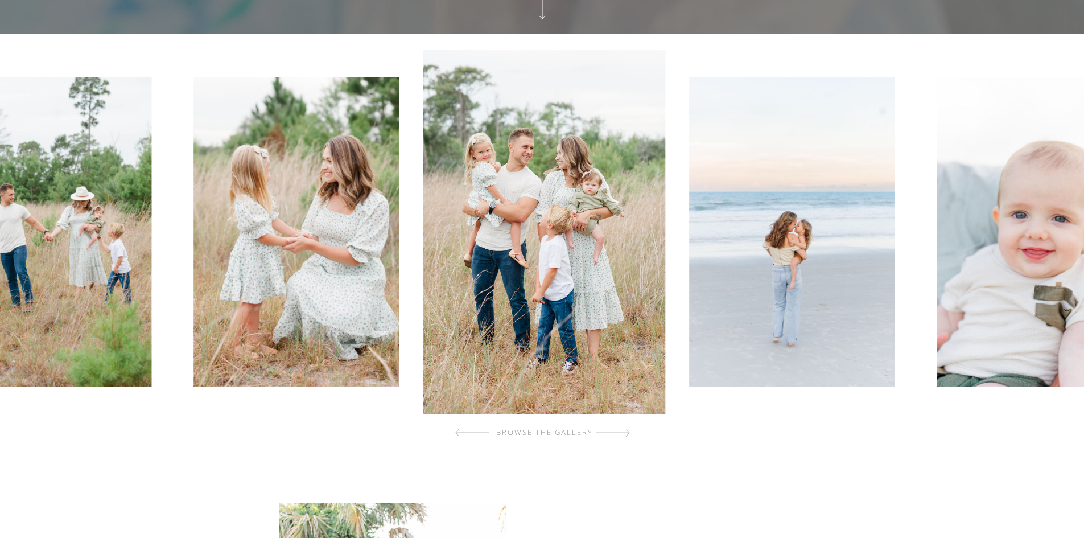
click at [620, 436] on div at bounding box center [613, 432] width 34 height 23
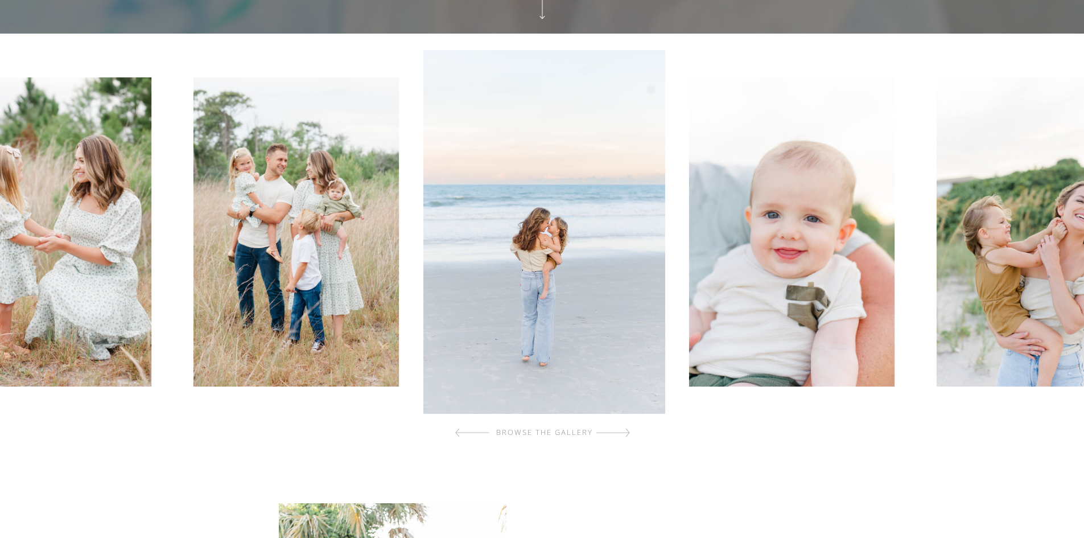
click at [620, 436] on div at bounding box center [613, 432] width 34 height 23
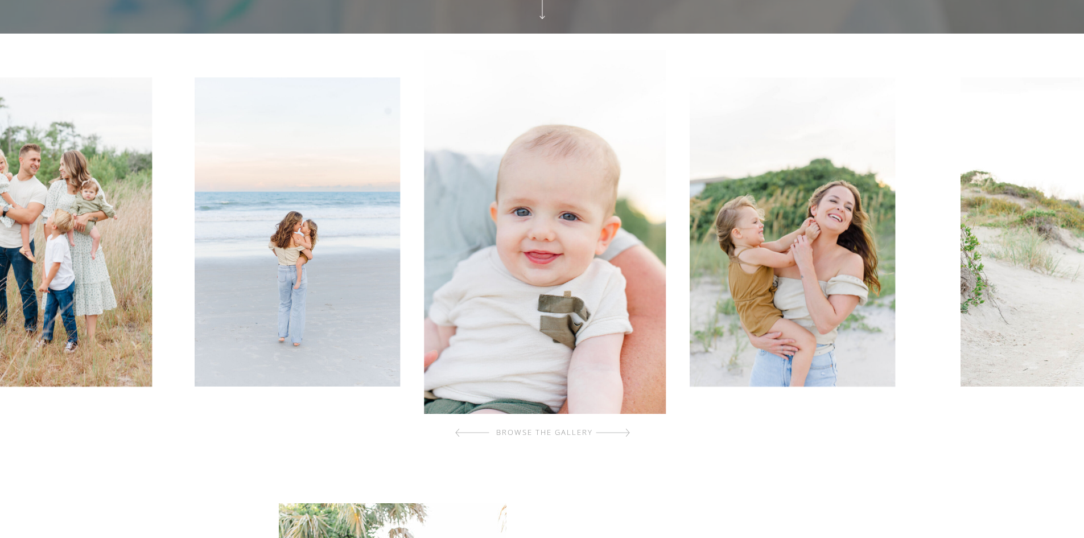
click at [620, 436] on div at bounding box center [613, 432] width 34 height 23
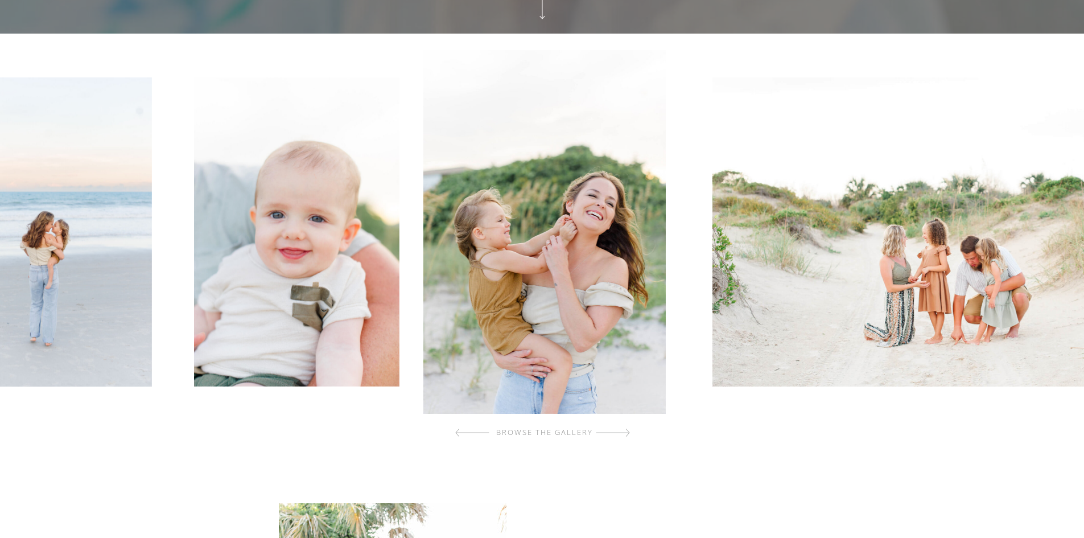
click at [620, 436] on div at bounding box center [613, 432] width 34 height 23
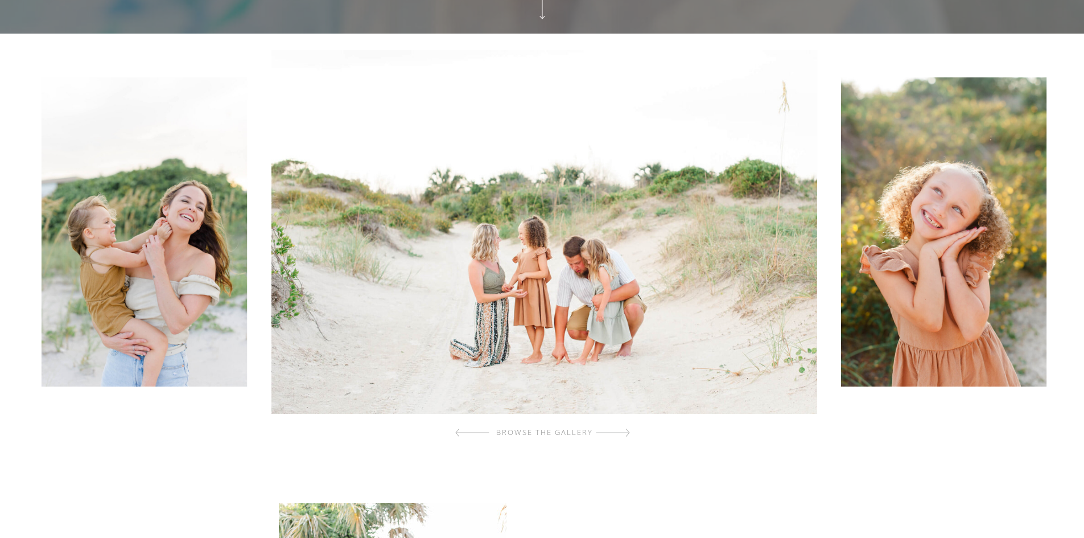
click at [620, 436] on div at bounding box center [613, 432] width 34 height 23
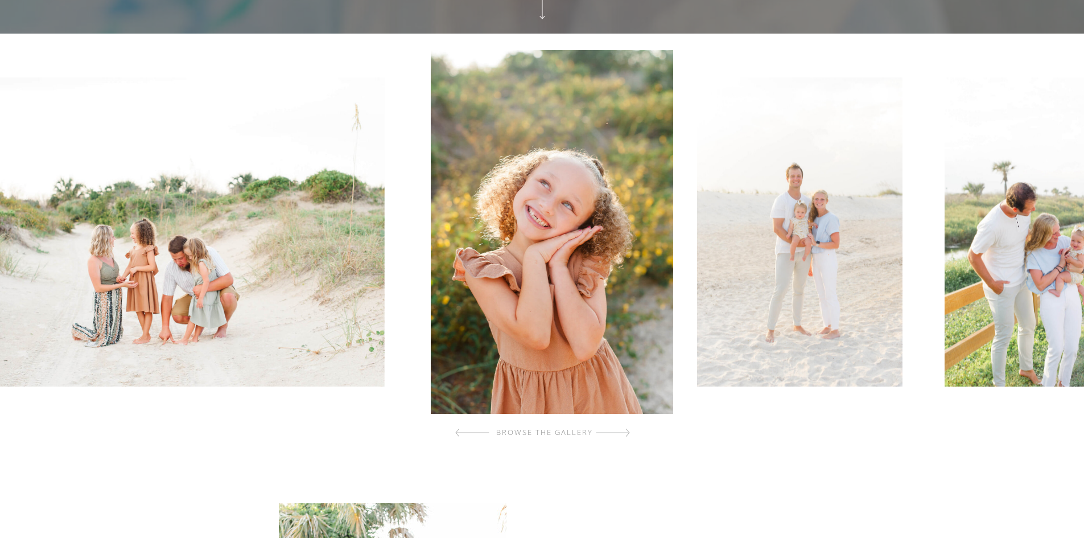
click at [620, 436] on div at bounding box center [613, 432] width 34 height 23
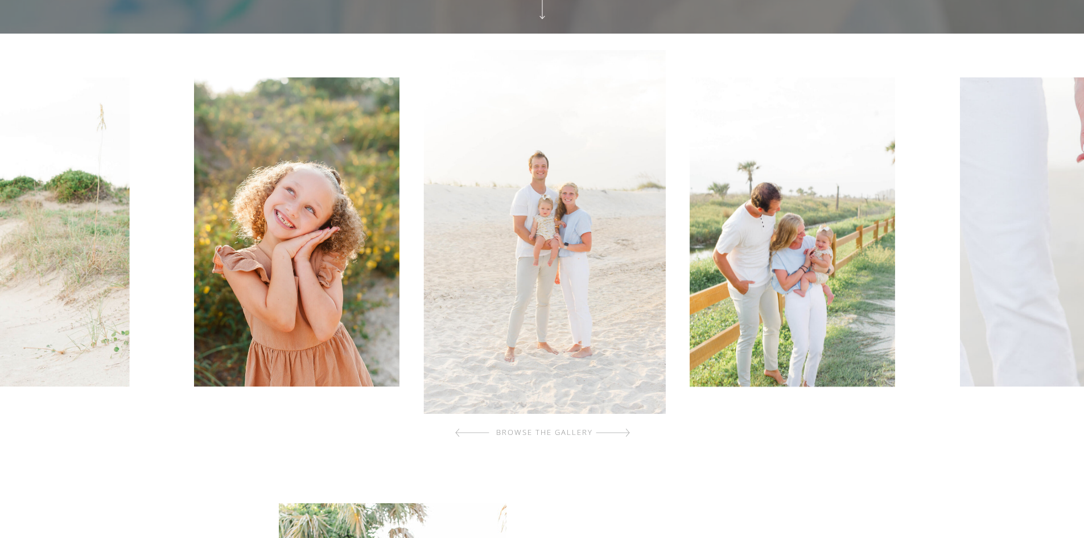
click at [620, 436] on div at bounding box center [613, 432] width 34 height 23
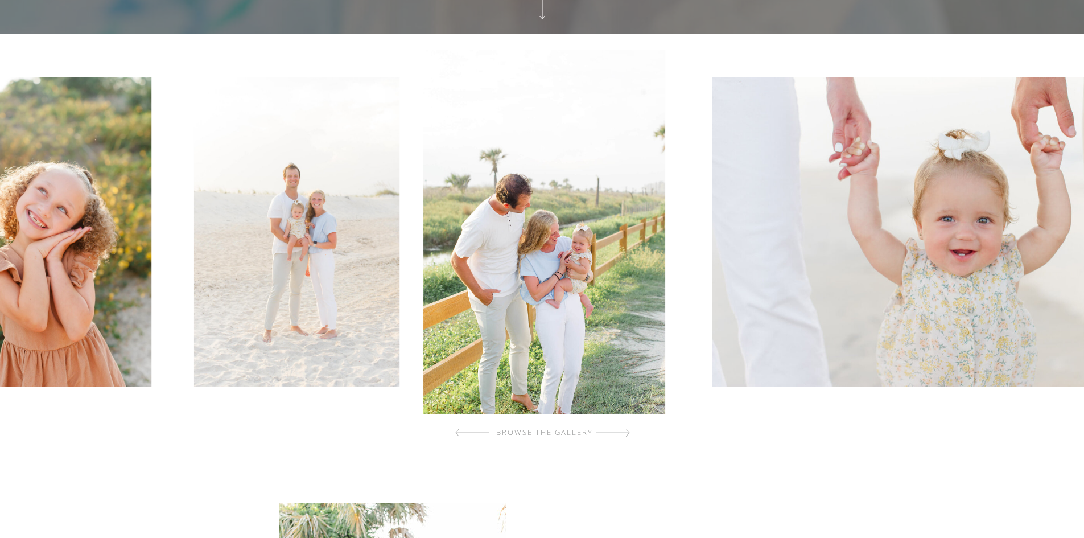
click at [620, 436] on div at bounding box center [613, 432] width 34 height 23
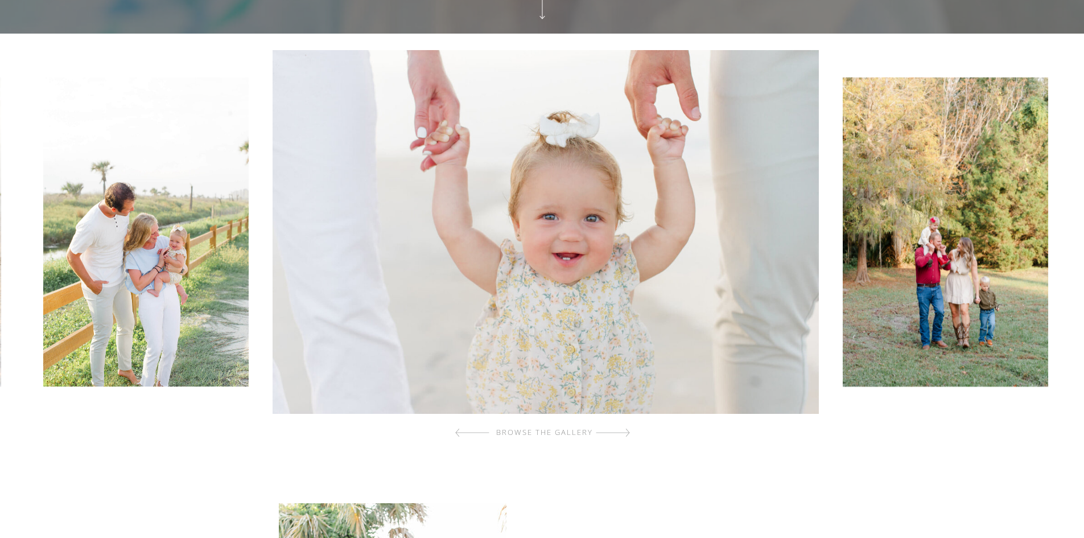
click at [620, 436] on div at bounding box center [613, 432] width 34 height 23
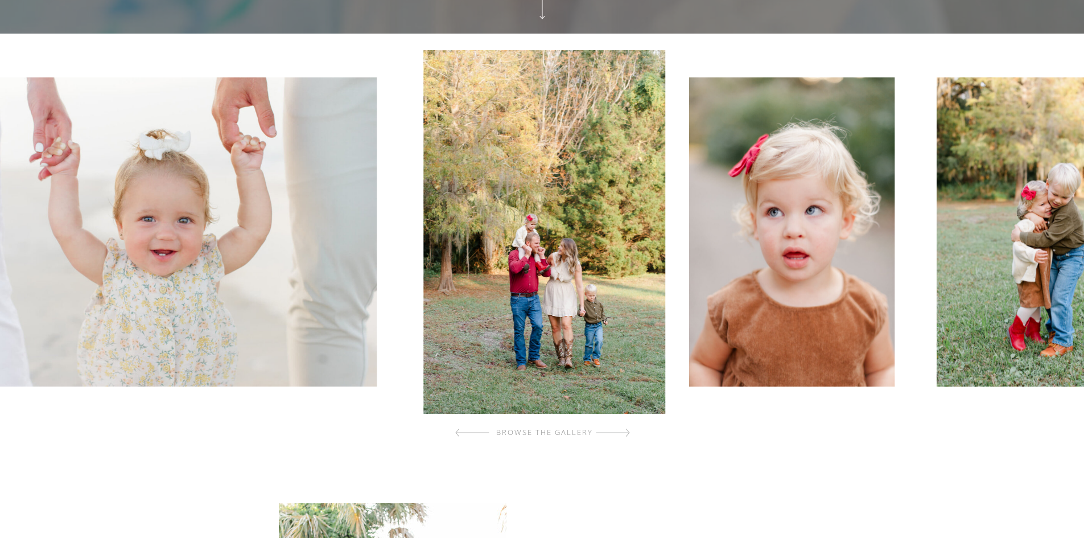
click at [620, 436] on div at bounding box center [613, 432] width 34 height 23
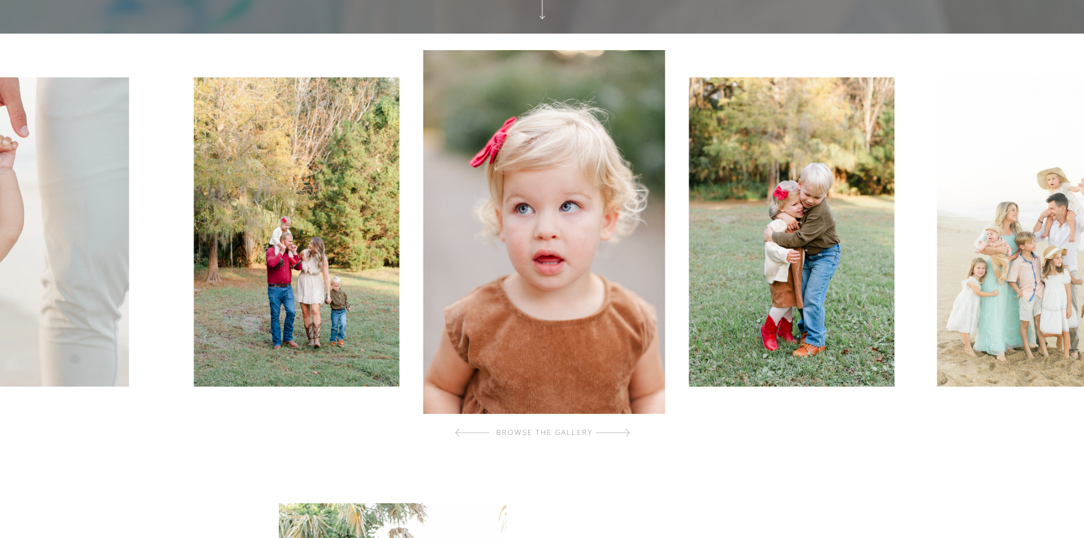
click at [620, 436] on div at bounding box center [613, 432] width 34 height 23
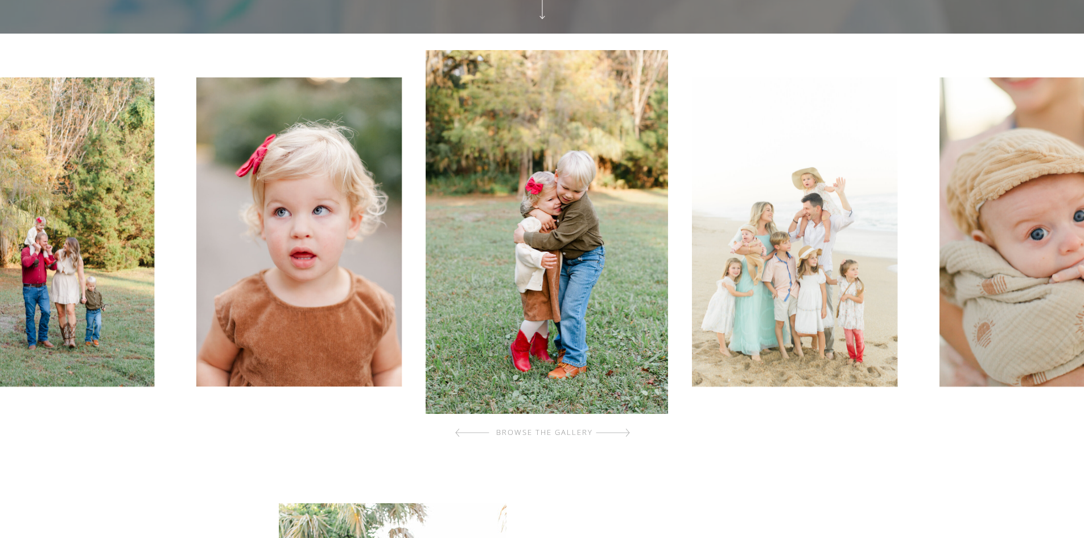
click at [620, 436] on div at bounding box center [613, 432] width 34 height 23
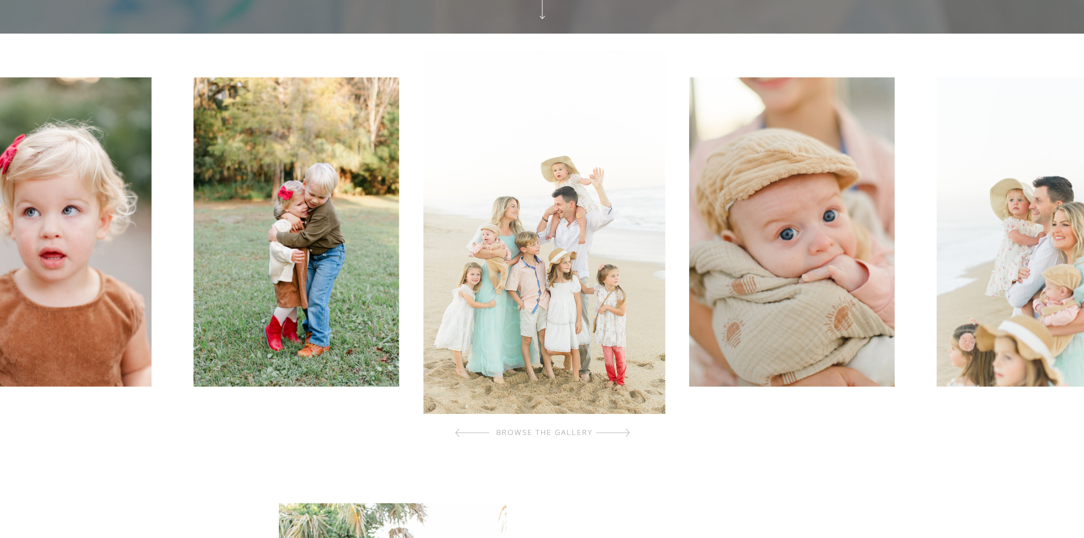
click at [620, 436] on div at bounding box center [613, 432] width 34 height 23
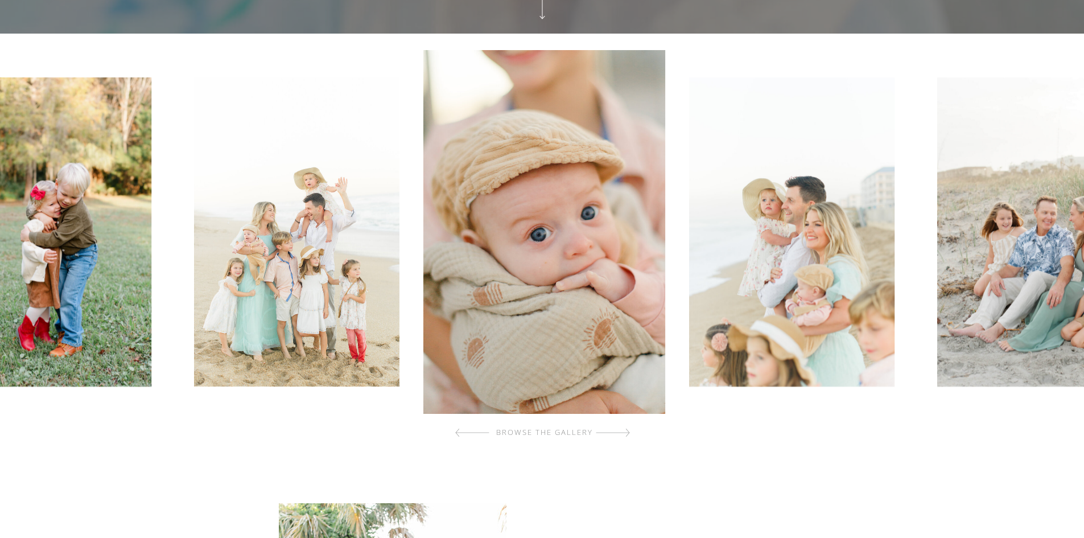
click at [620, 436] on div at bounding box center [613, 432] width 34 height 23
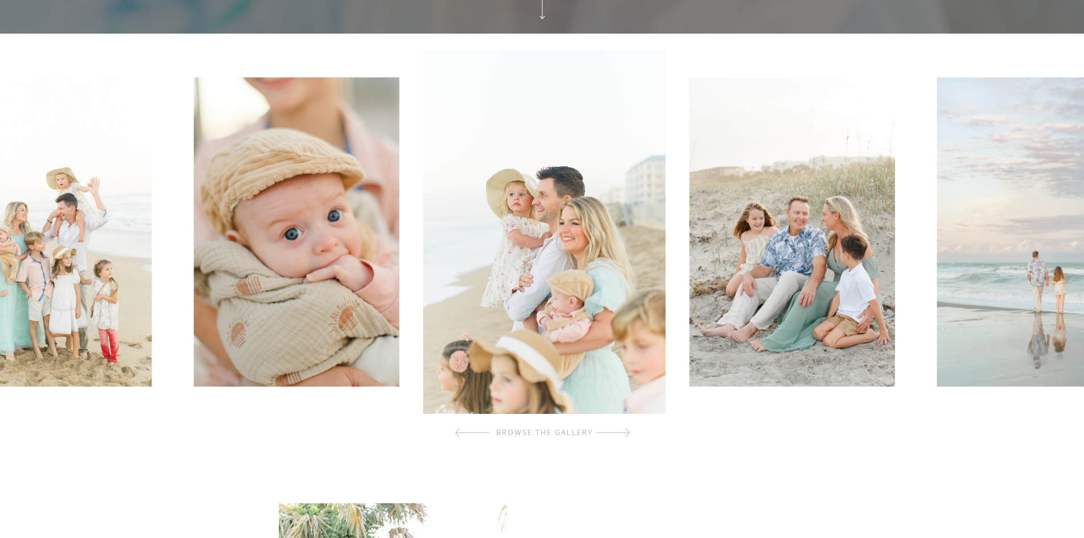
click at [620, 436] on div at bounding box center [613, 432] width 34 height 23
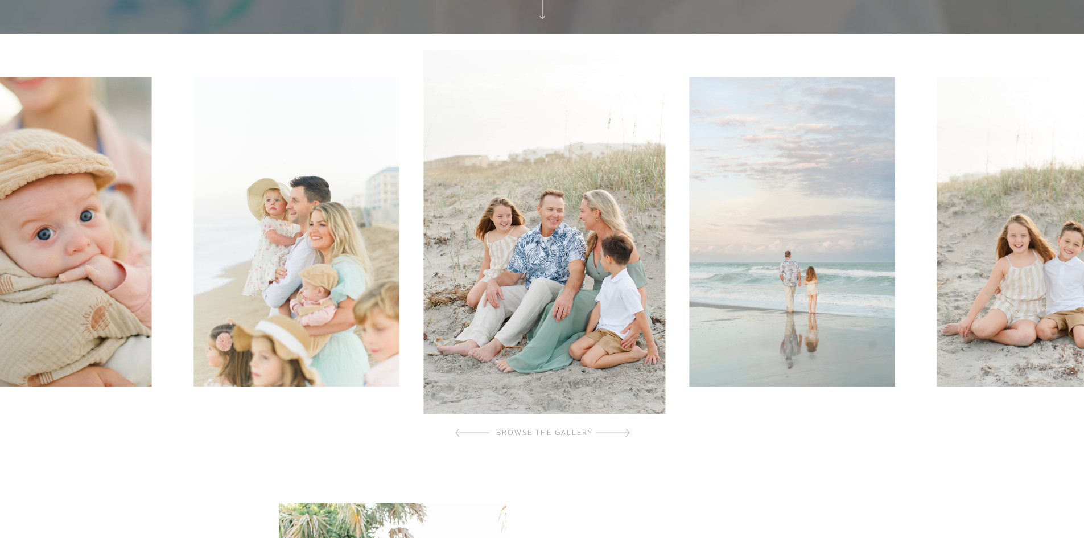
click at [620, 436] on div at bounding box center [613, 432] width 34 height 23
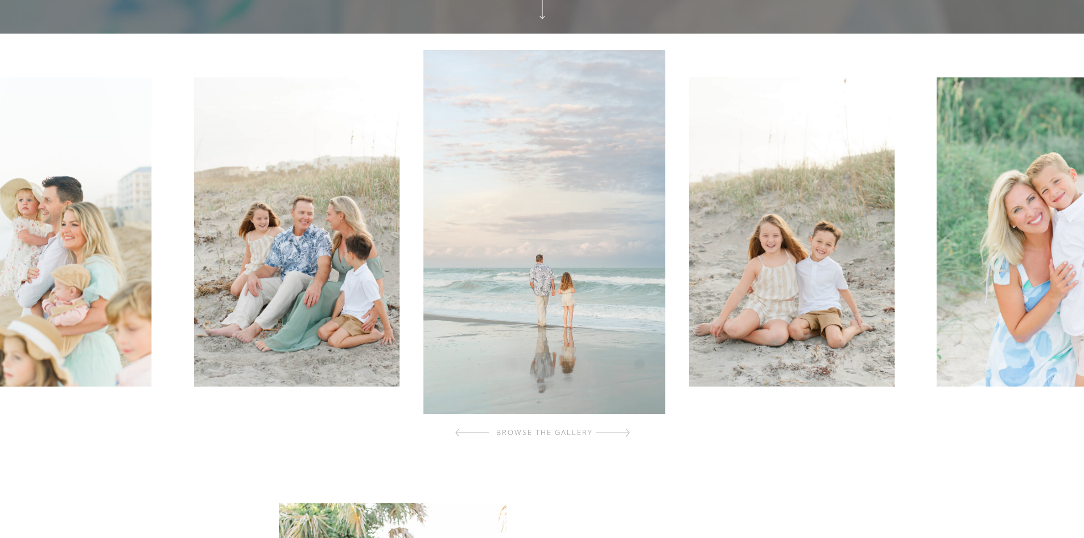
click at [620, 436] on div at bounding box center [613, 432] width 34 height 23
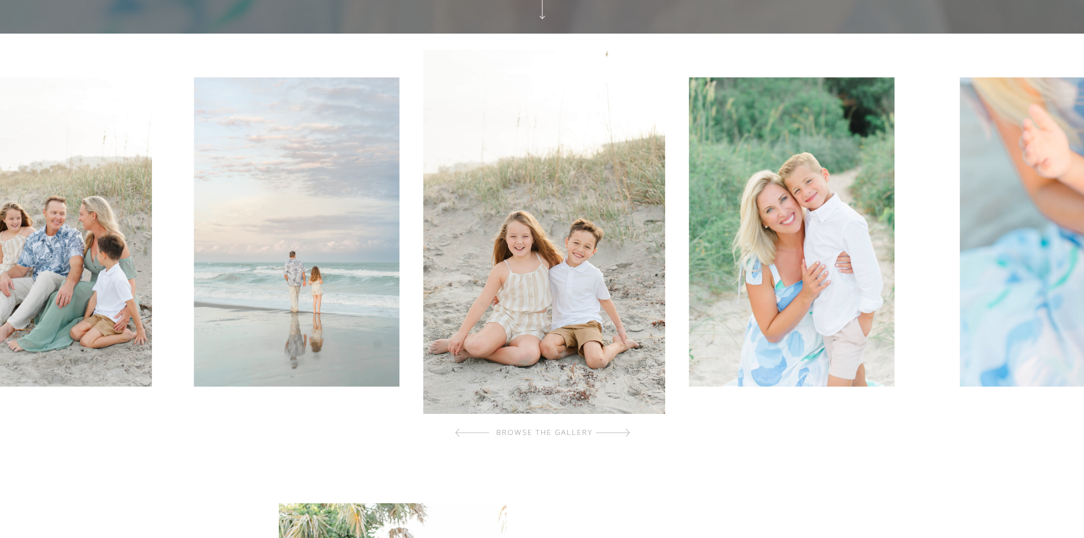
click at [620, 436] on div at bounding box center [613, 432] width 34 height 23
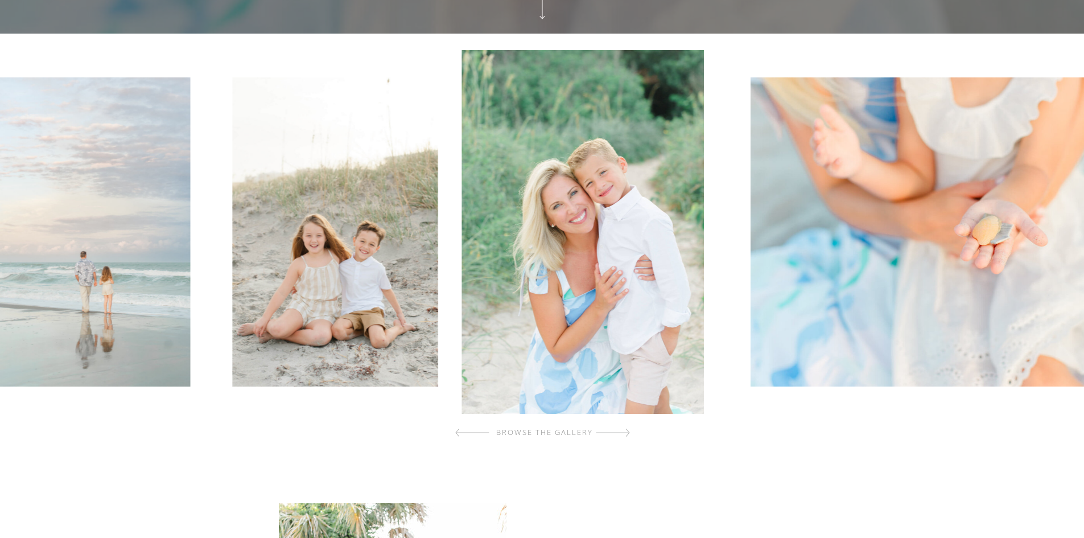
click at [620, 436] on div at bounding box center [613, 432] width 34 height 23
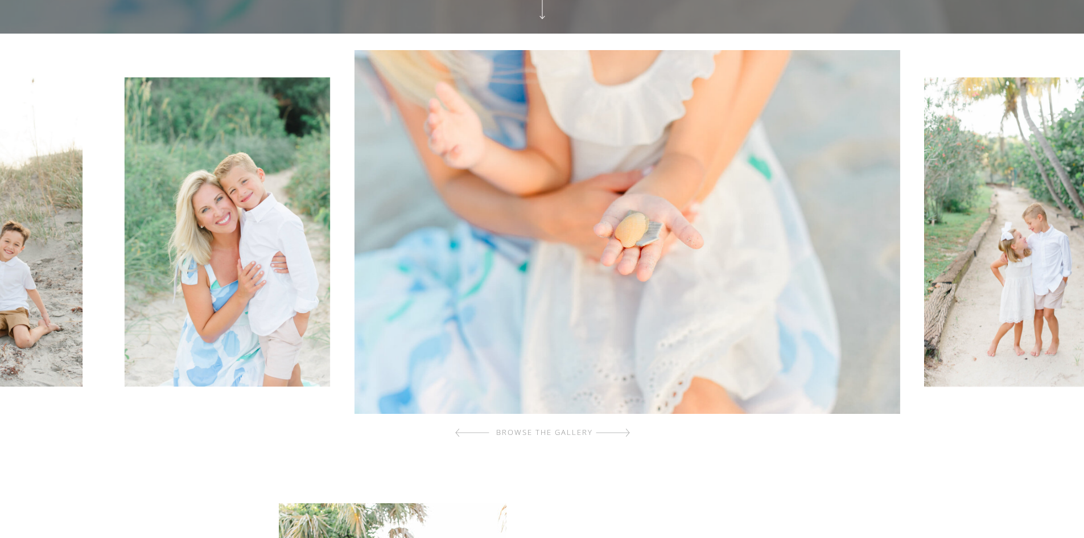
click at [620, 436] on div at bounding box center [613, 432] width 34 height 23
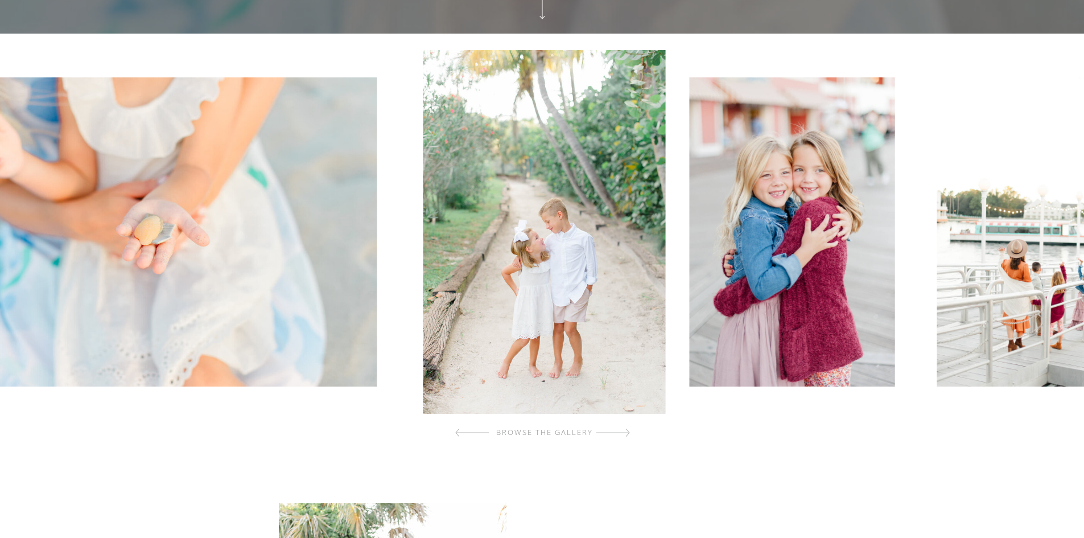
click at [620, 436] on div at bounding box center [613, 432] width 34 height 23
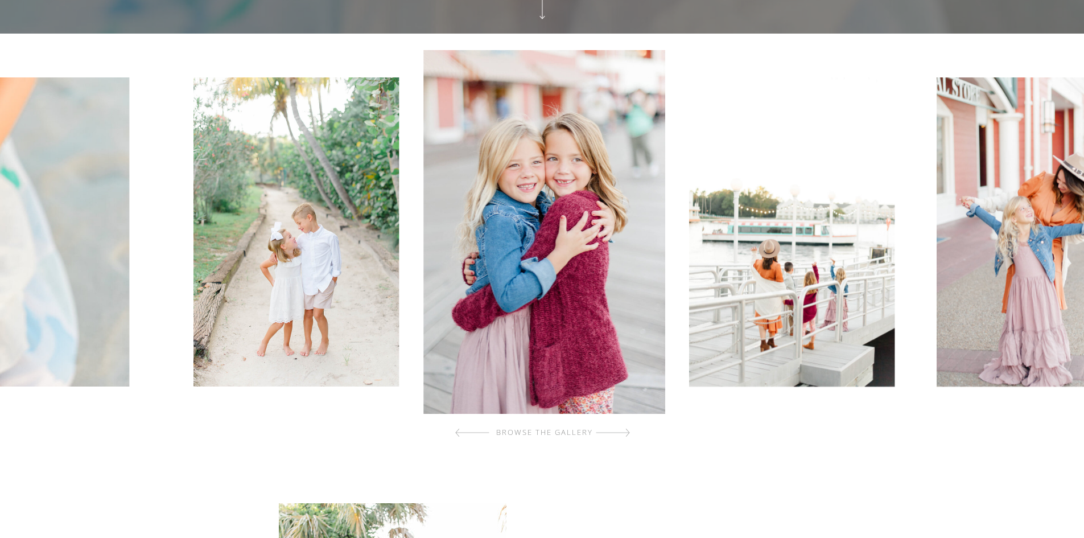
click at [620, 436] on div at bounding box center [613, 432] width 34 height 23
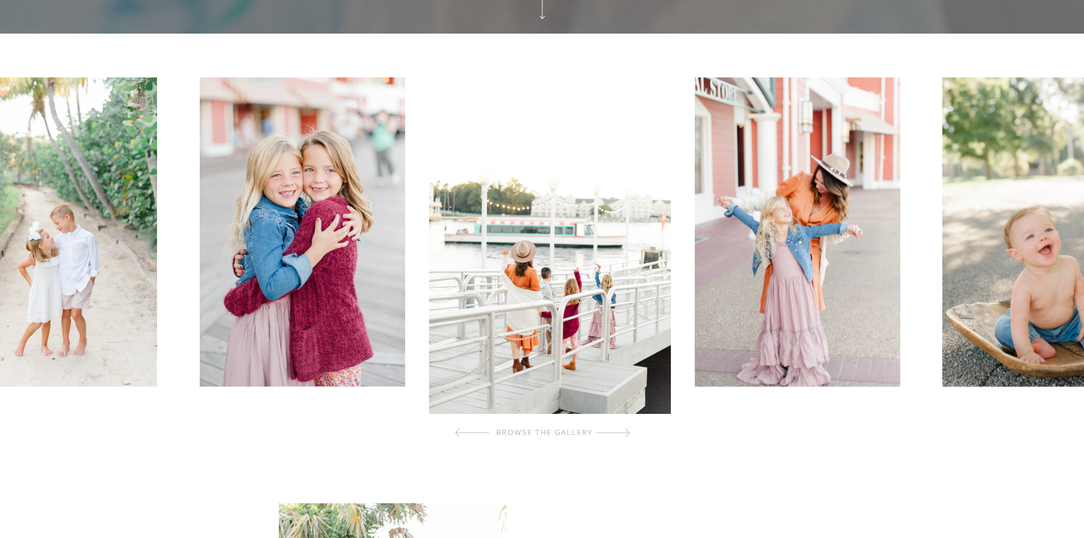
click at [620, 436] on div at bounding box center [613, 432] width 34 height 23
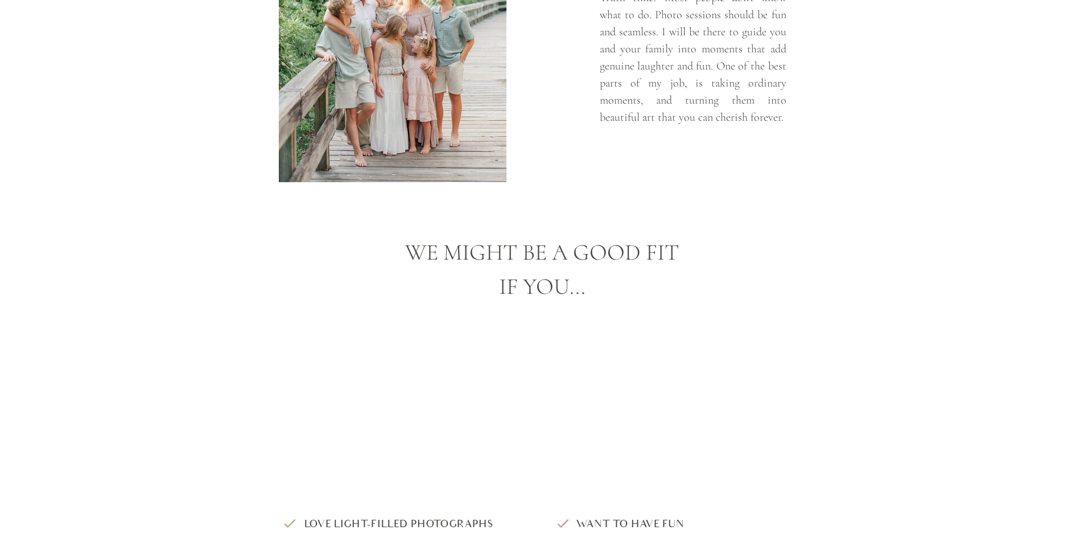
scroll to position [910, 0]
